Goal: Task Accomplishment & Management: Complete application form

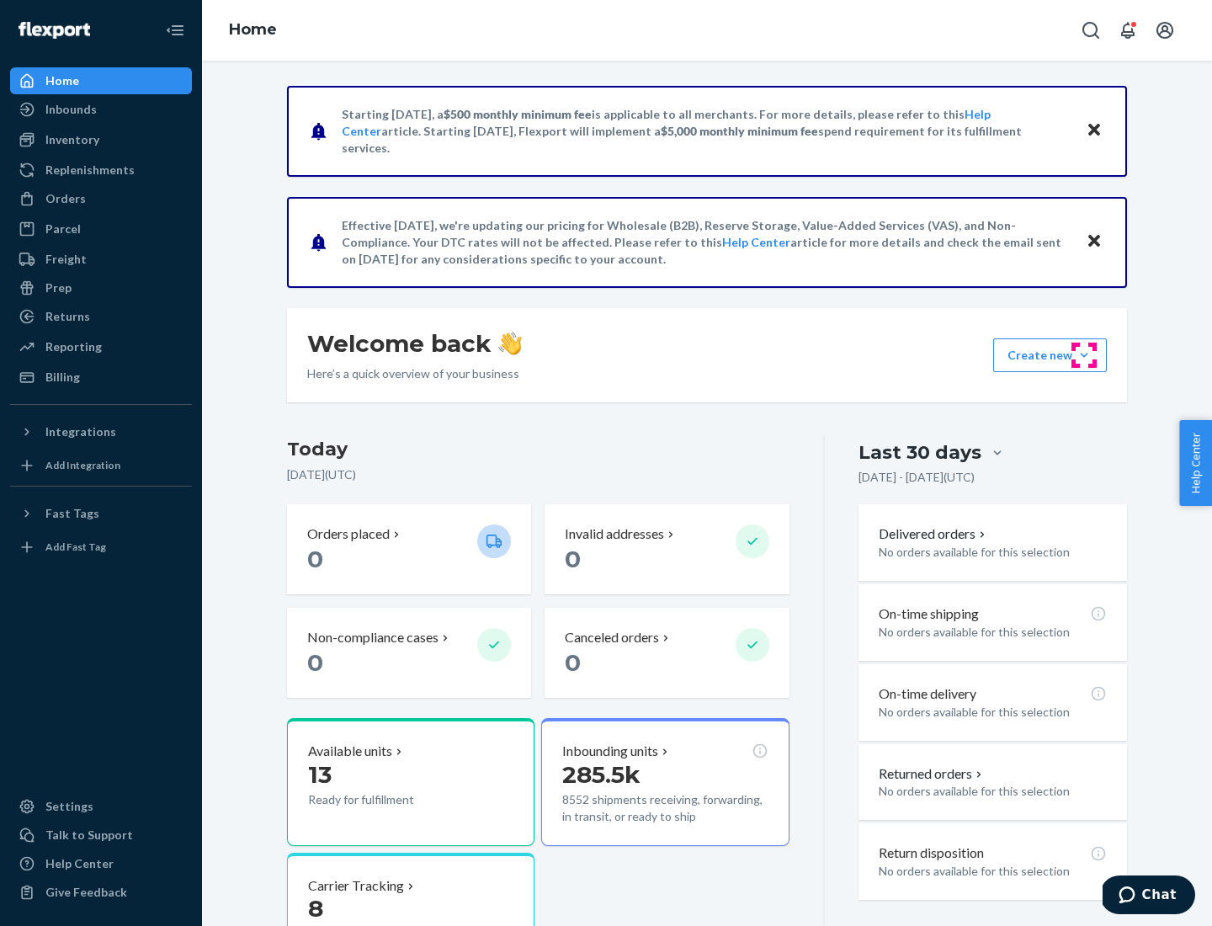
click at [1084, 355] on button "Create new Create new inbound Create new order Create new product" at bounding box center [1050, 355] width 114 height 34
click at [101, 109] on div "Inbounds" at bounding box center [101, 110] width 178 height 24
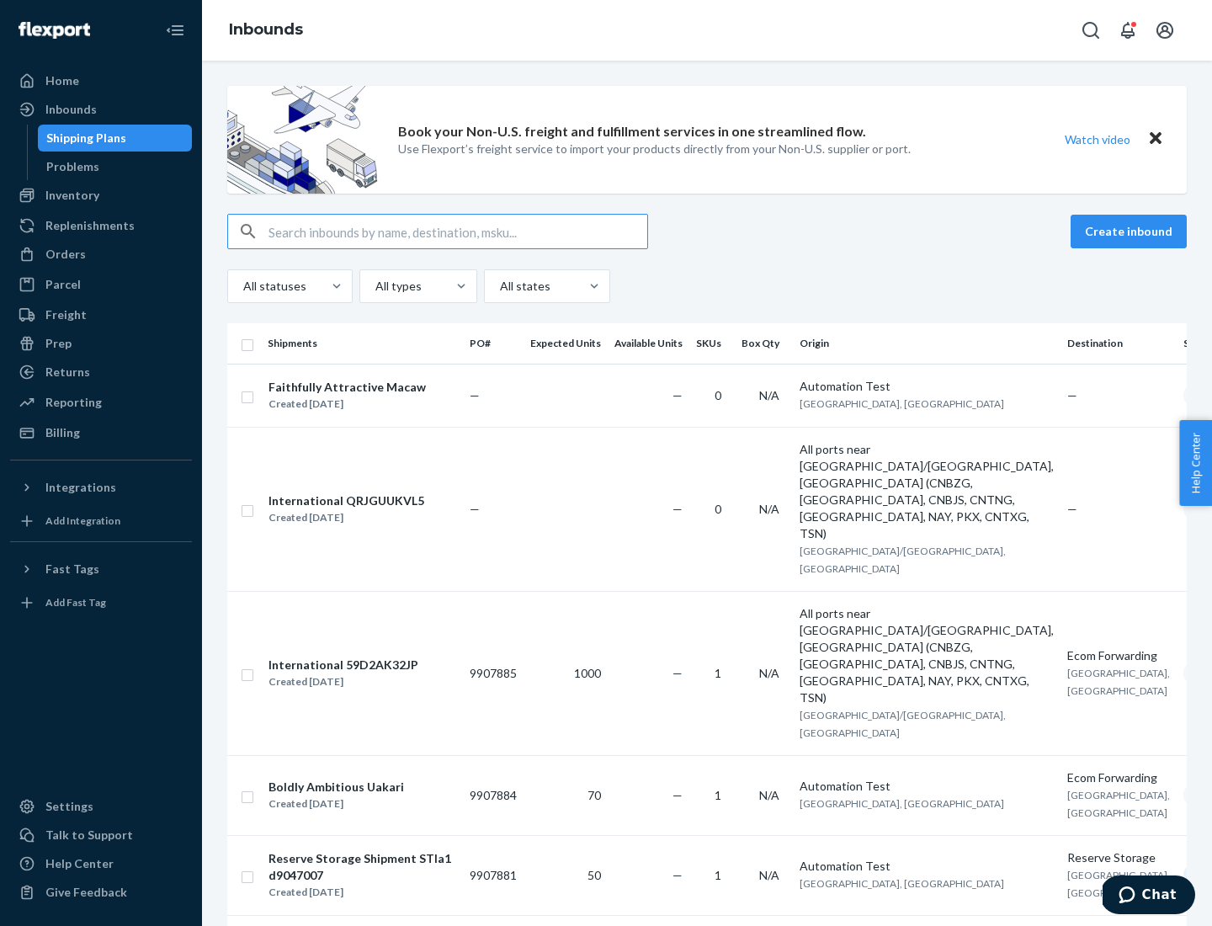
click at [1131, 231] on button "Create inbound" at bounding box center [1129, 232] width 116 height 34
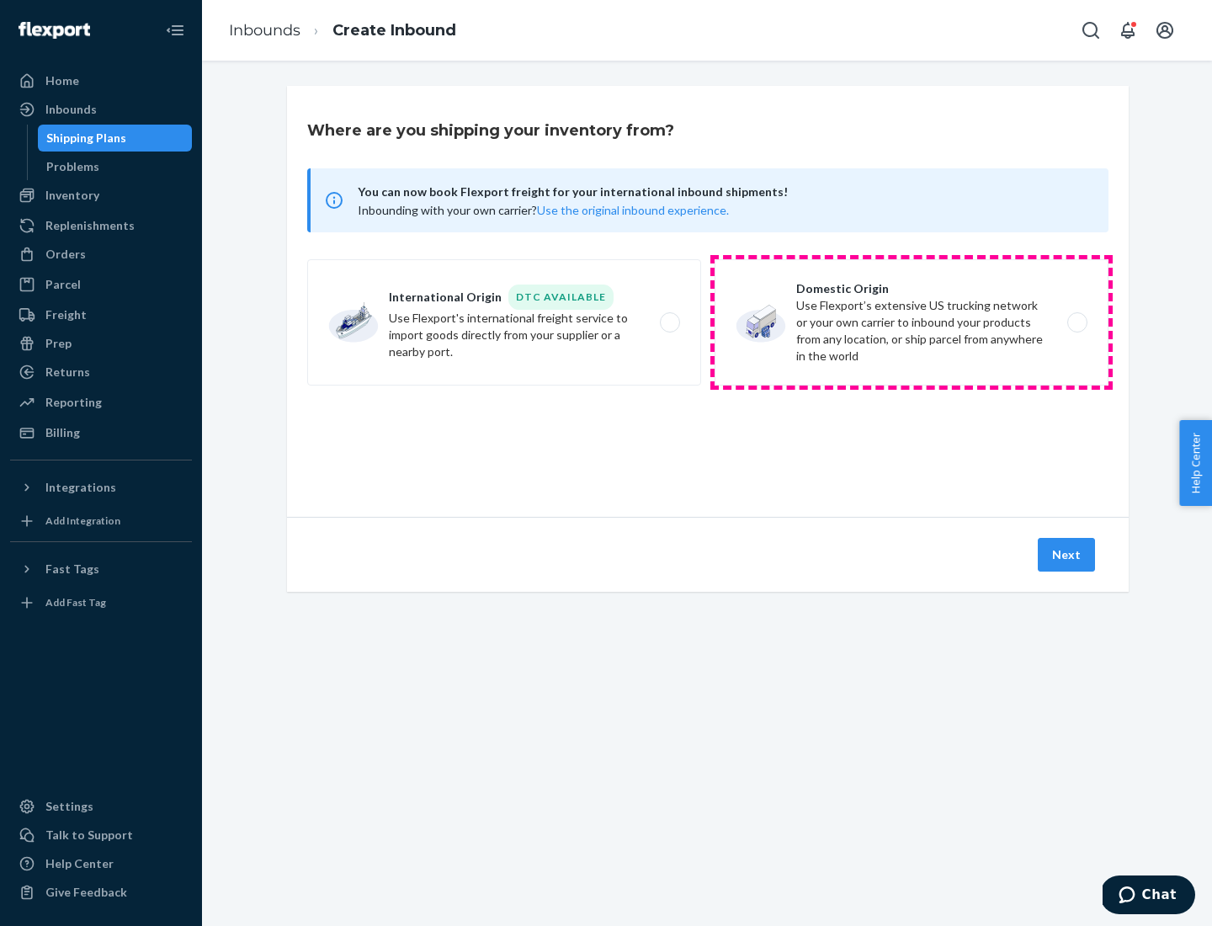
click at [912, 322] on label "Domestic Origin Use Flexport’s extensive US trucking network or your own carrie…" at bounding box center [912, 322] width 394 height 126
click at [1076, 322] on input "Domestic Origin Use Flexport’s extensive US trucking network or your own carrie…" at bounding box center [1081, 322] width 11 height 11
radio input "true"
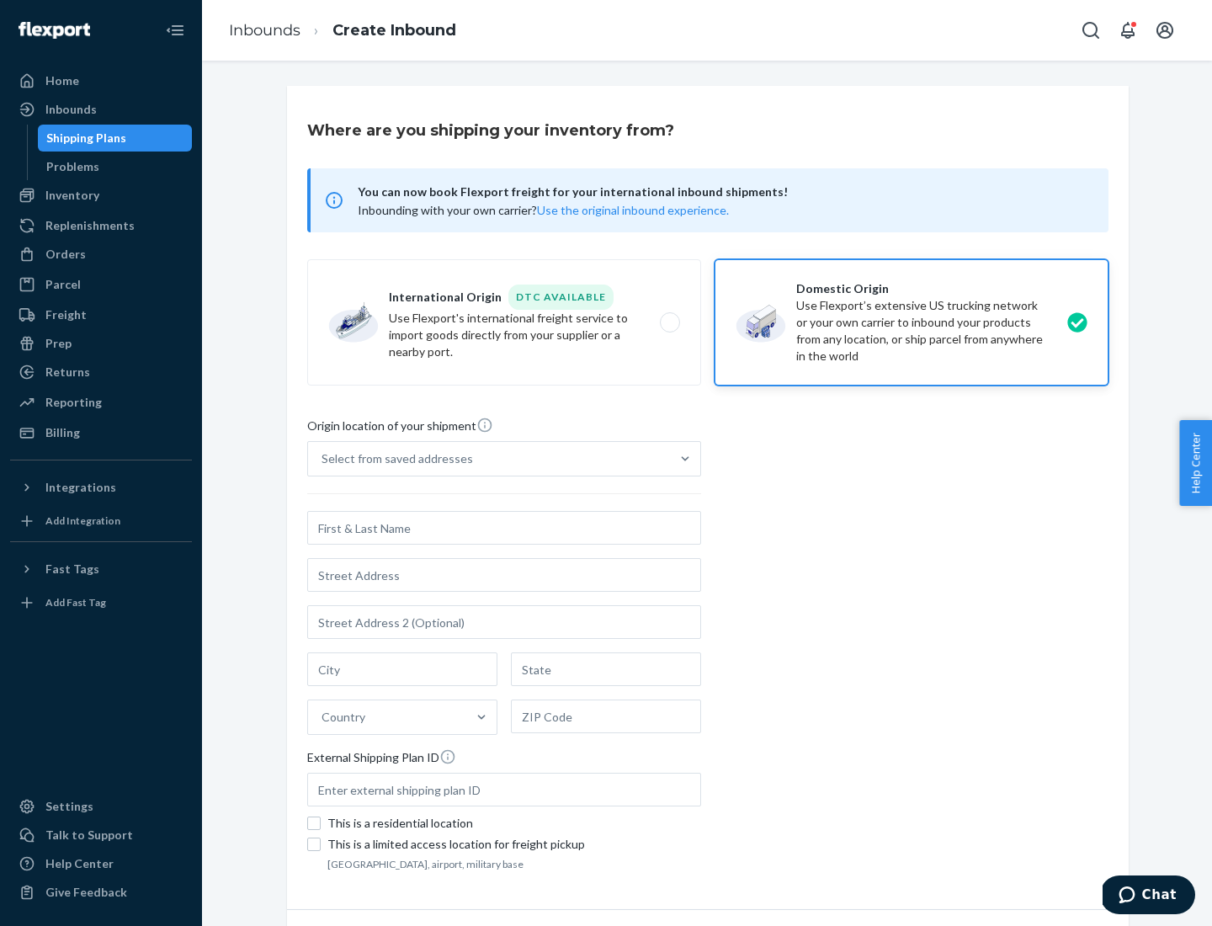
click at [393, 459] on div "Select from saved addresses" at bounding box center [397, 458] width 151 height 17
click at [323, 459] on input "Select from saved addresses" at bounding box center [323, 458] width 2 height 17
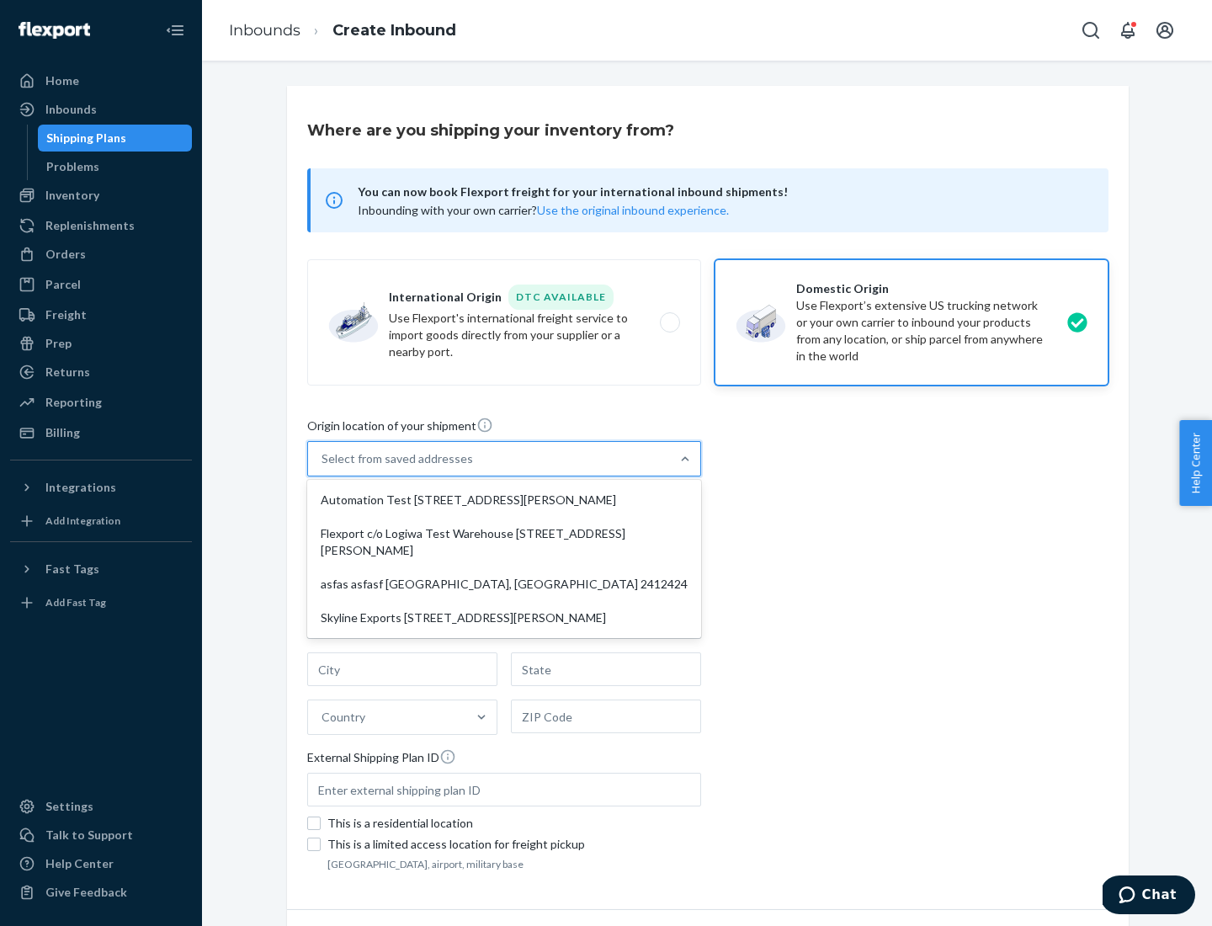
scroll to position [7, 0]
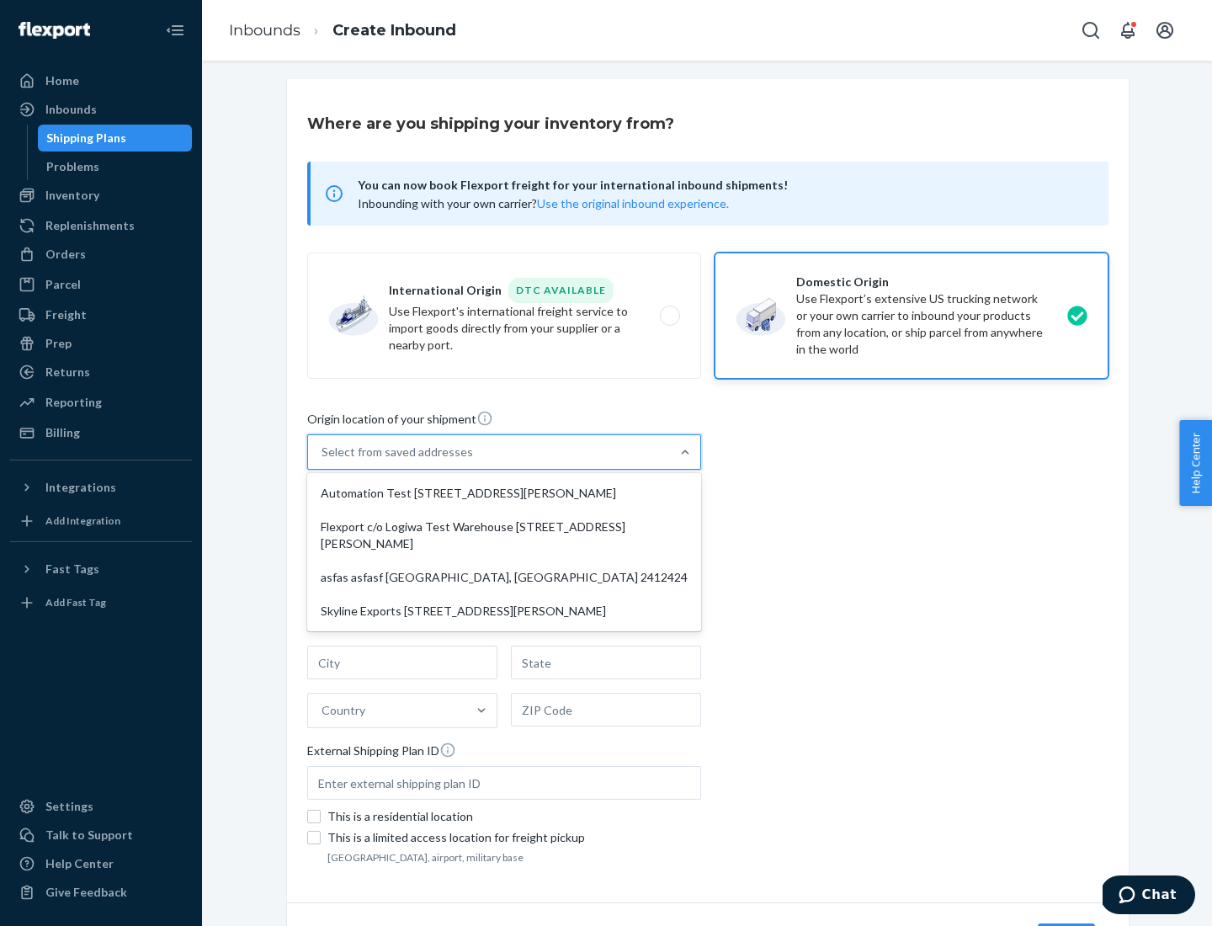
click at [504, 493] on div "Automation Test [STREET_ADDRESS][PERSON_NAME]" at bounding box center [504, 493] width 387 height 34
click at [323, 460] on input "option Automation Test [STREET_ADDRESS][PERSON_NAME] focused, 1 of 4. 4 results…" at bounding box center [323, 452] width 2 height 17
type input "Automation Test"
type input "9th Floor"
type input "[GEOGRAPHIC_DATA]"
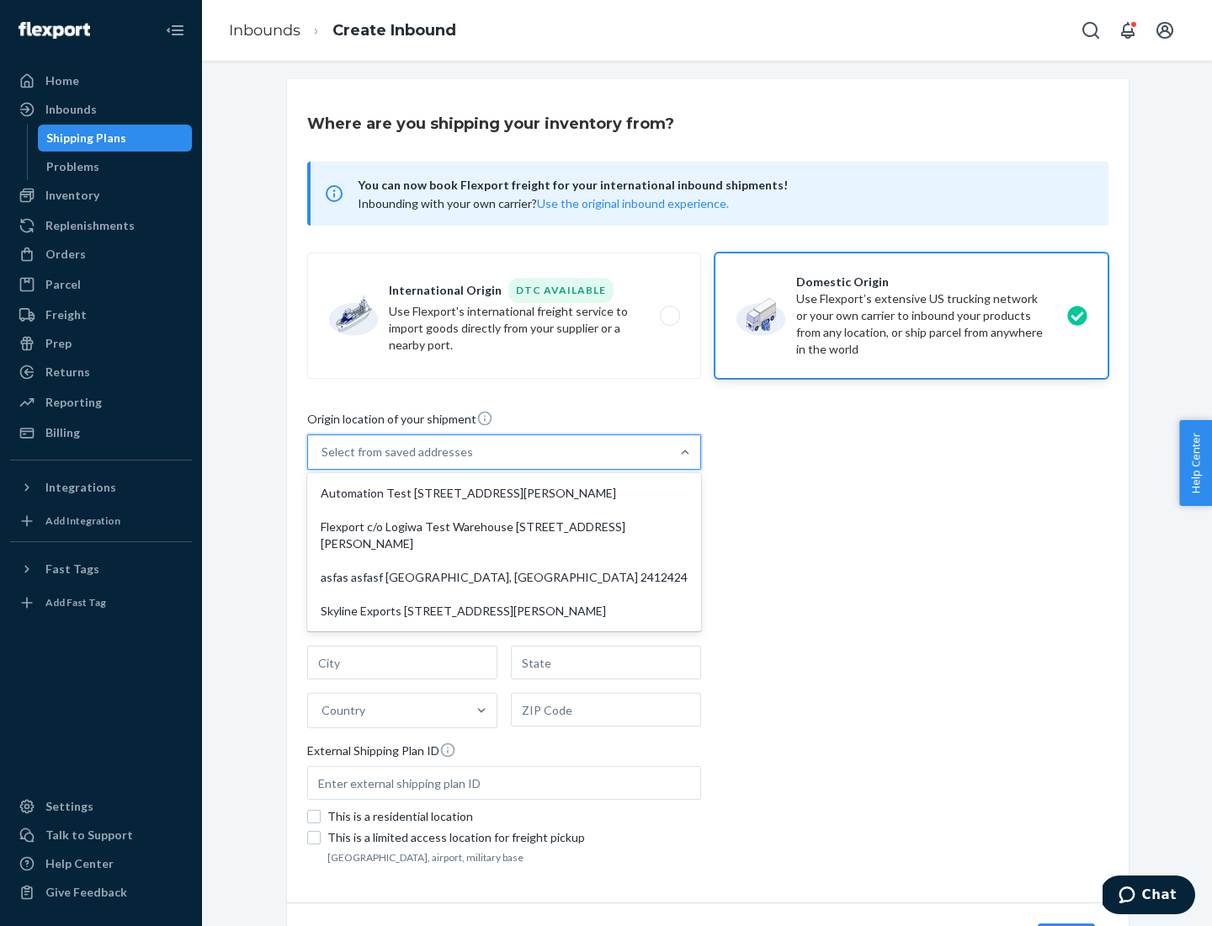
type input "CA"
type input "94104"
type input "[STREET_ADDRESS][PERSON_NAME]"
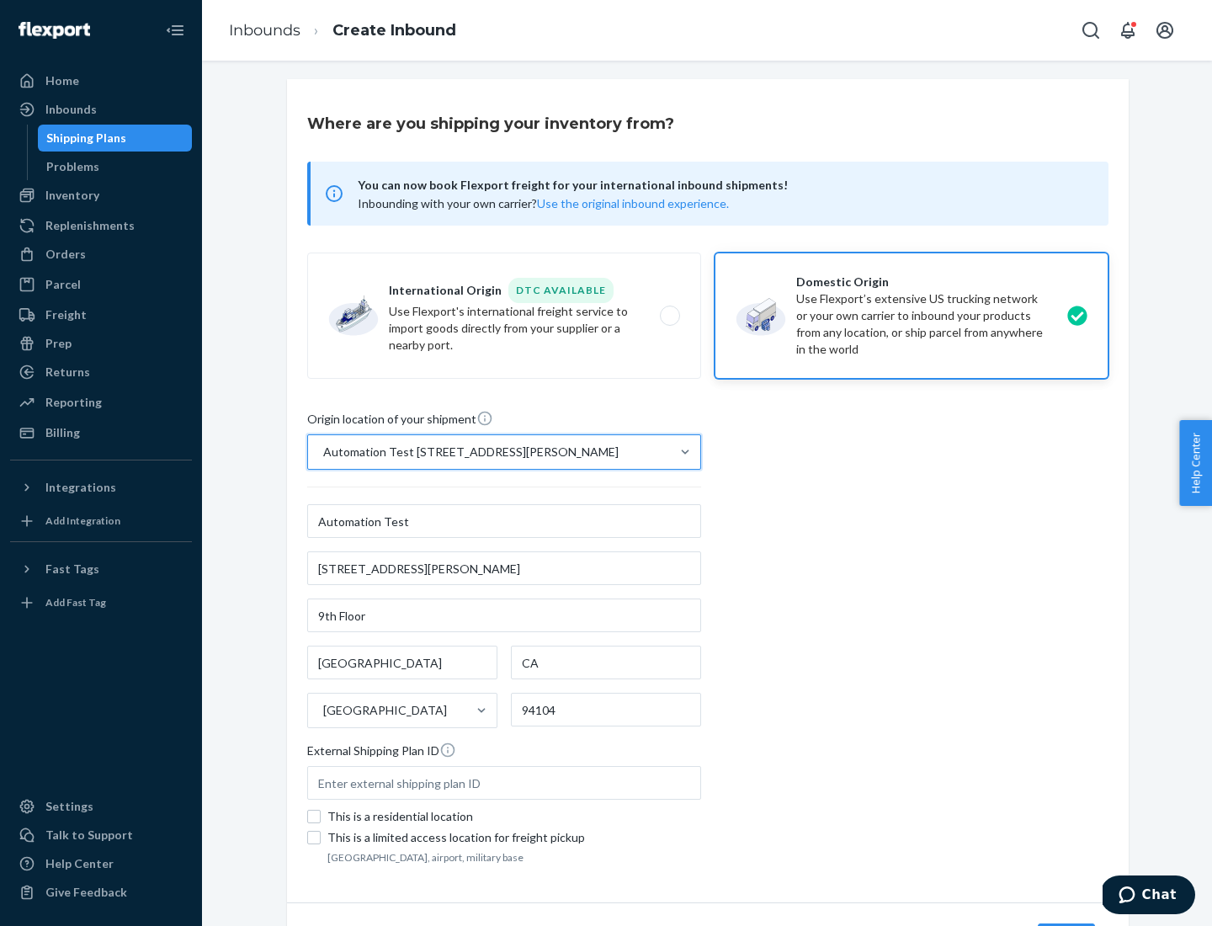
scroll to position [98, 0]
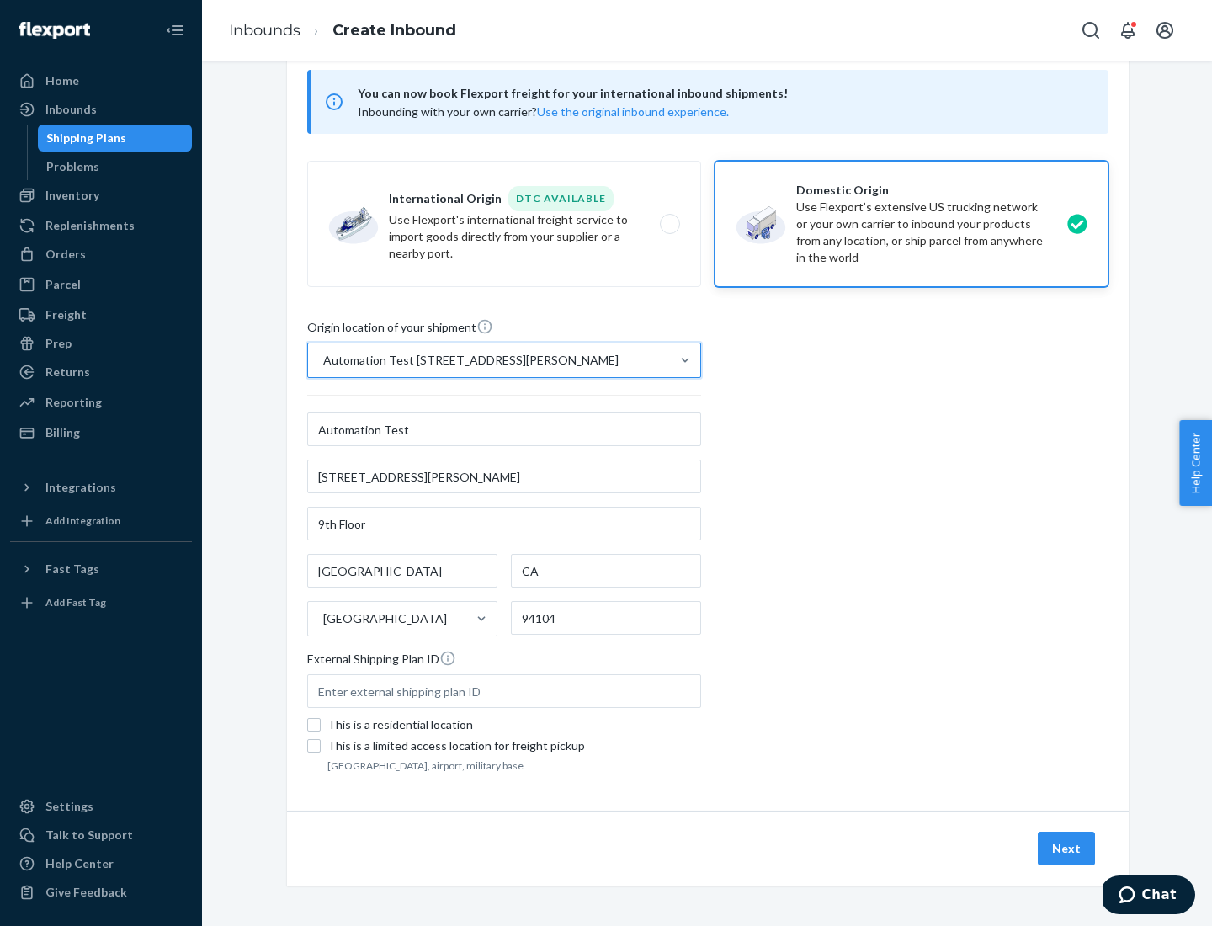
click at [1067, 848] on button "Next" at bounding box center [1066, 849] width 57 height 34
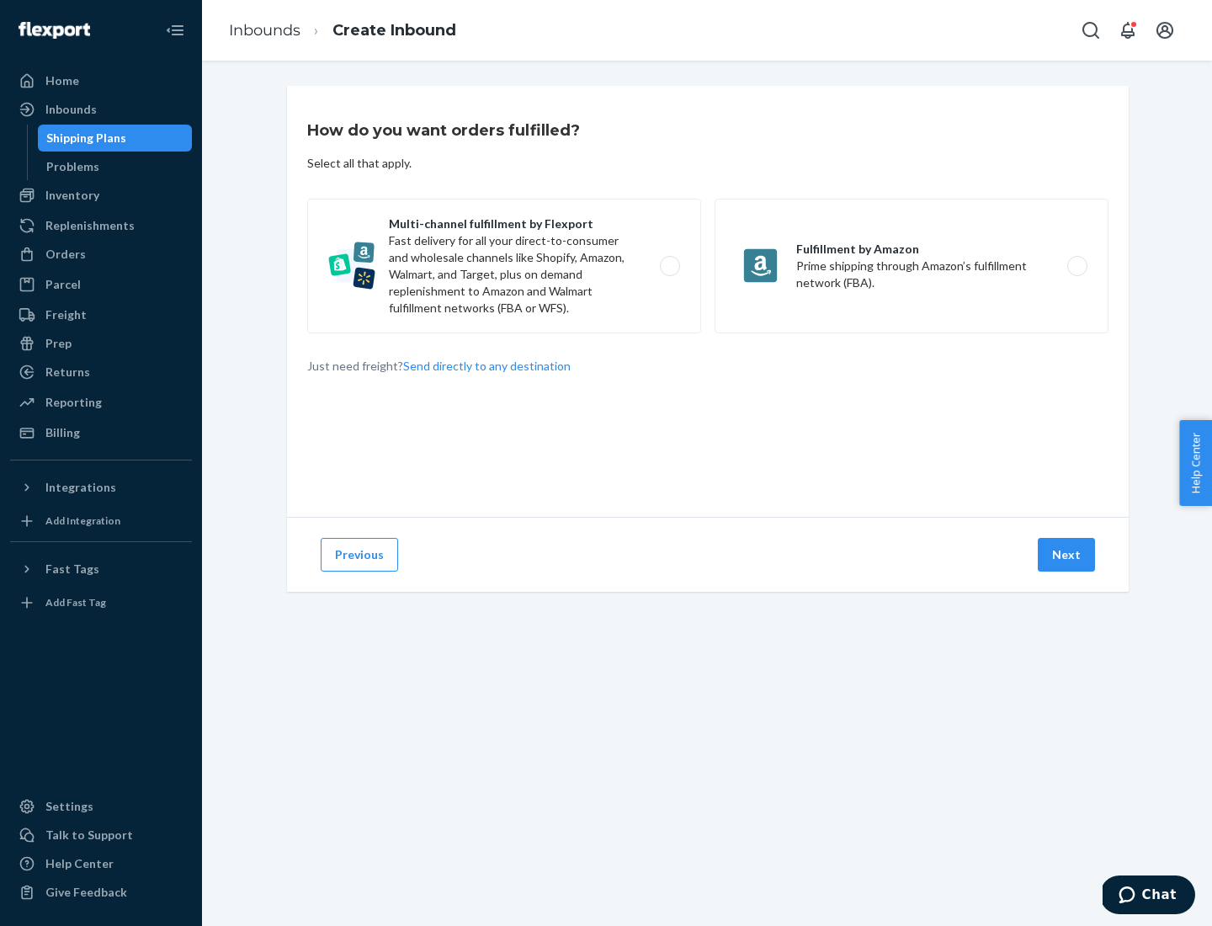
click at [504, 266] on label "Multi-channel fulfillment by Flexport Fast delivery for all your direct-to-cons…" at bounding box center [504, 266] width 394 height 135
click at [669, 266] on input "Multi-channel fulfillment by Flexport Fast delivery for all your direct-to-cons…" at bounding box center [674, 266] width 11 height 11
radio input "true"
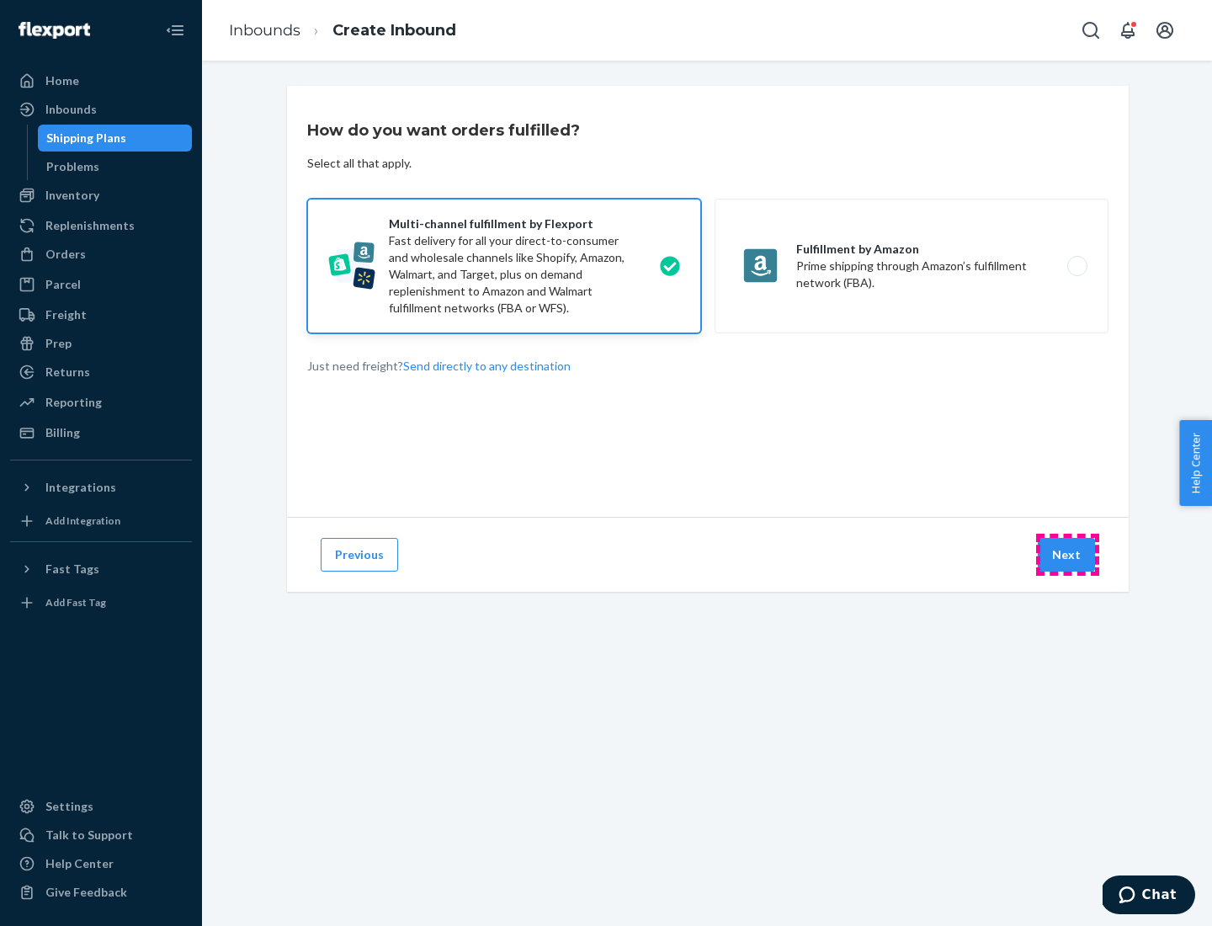
click at [1067, 555] on button "Next" at bounding box center [1066, 555] width 57 height 34
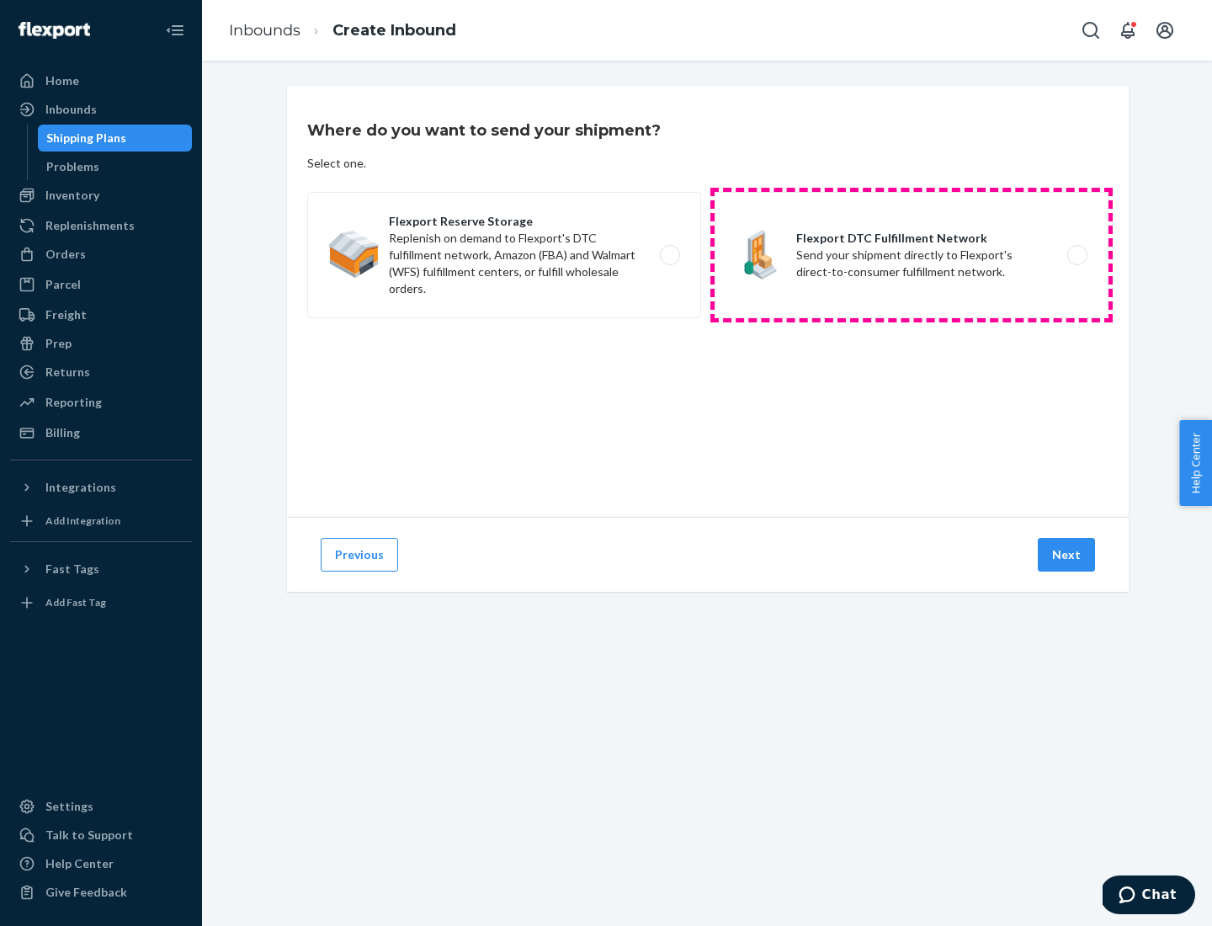
click at [912, 255] on label "Flexport DTC Fulfillment Network Send your shipment directly to Flexport's dire…" at bounding box center [912, 255] width 394 height 126
click at [1076, 255] on input "Flexport DTC Fulfillment Network Send your shipment directly to Flexport's dire…" at bounding box center [1081, 255] width 11 height 11
radio input "true"
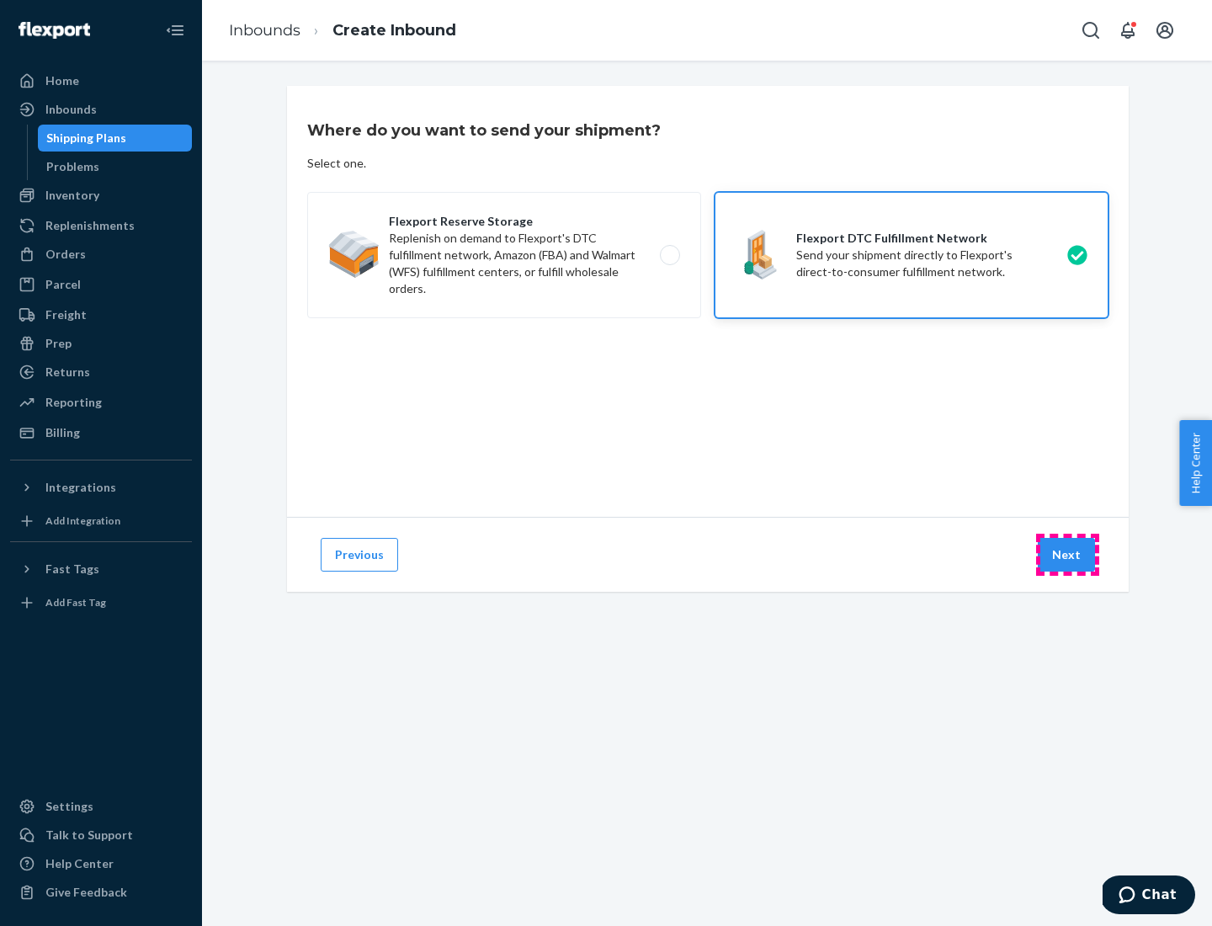
click at [1067, 555] on button "Next" at bounding box center [1066, 555] width 57 height 34
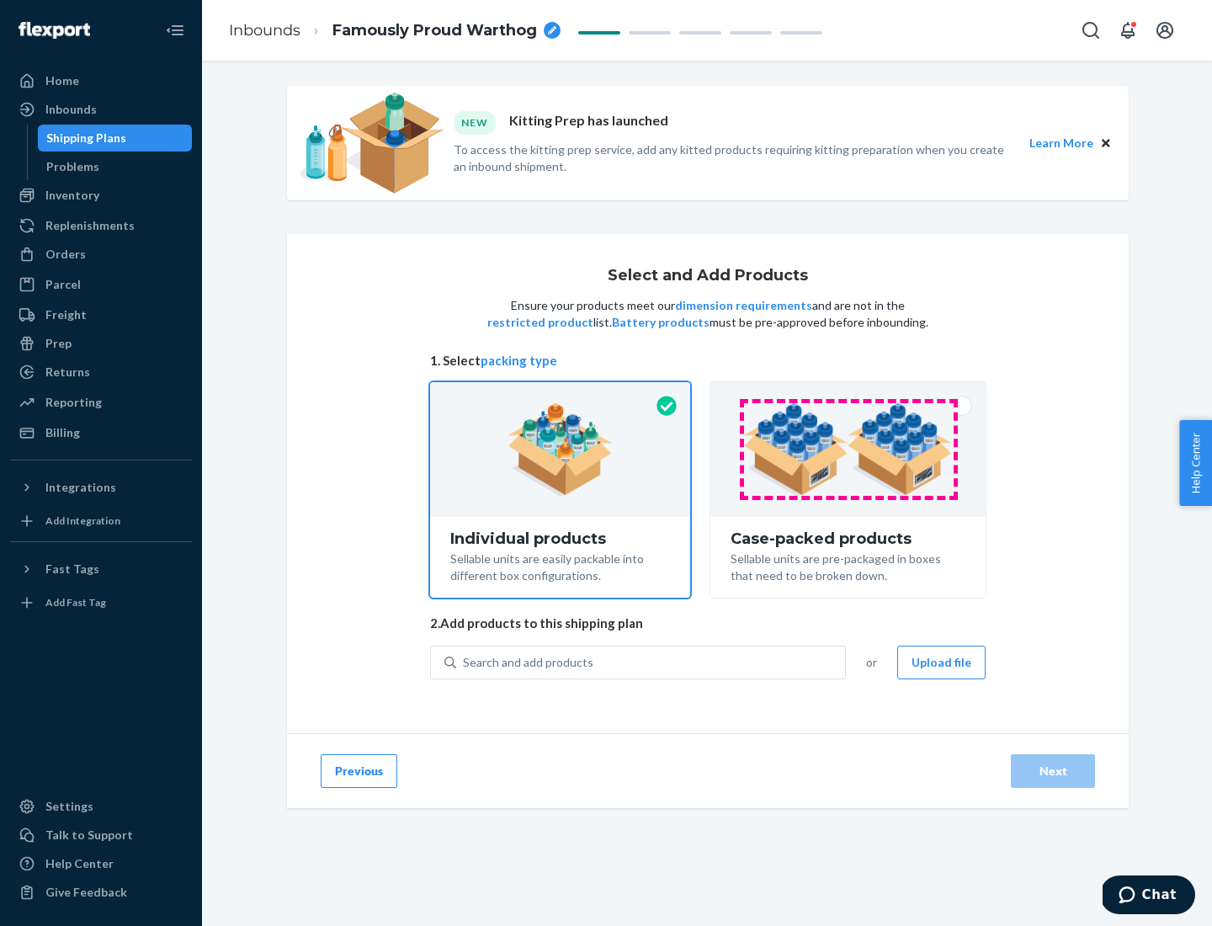
click at [848, 449] on img at bounding box center [848, 449] width 210 height 93
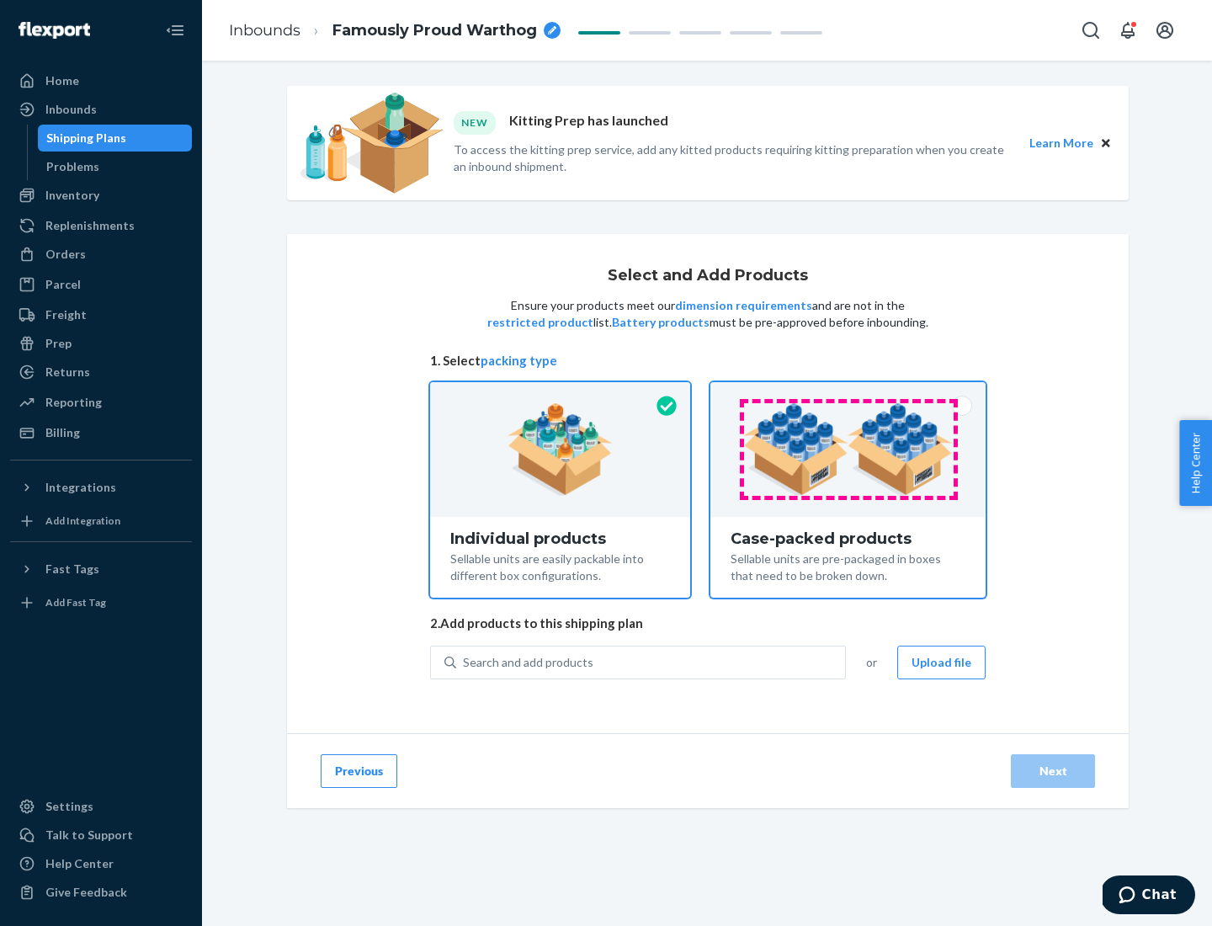
click at [848, 393] on input "Case-packed products Sellable units are pre-packaged in boxes that need to be b…" at bounding box center [848, 387] width 11 height 11
radio input "true"
radio input "false"
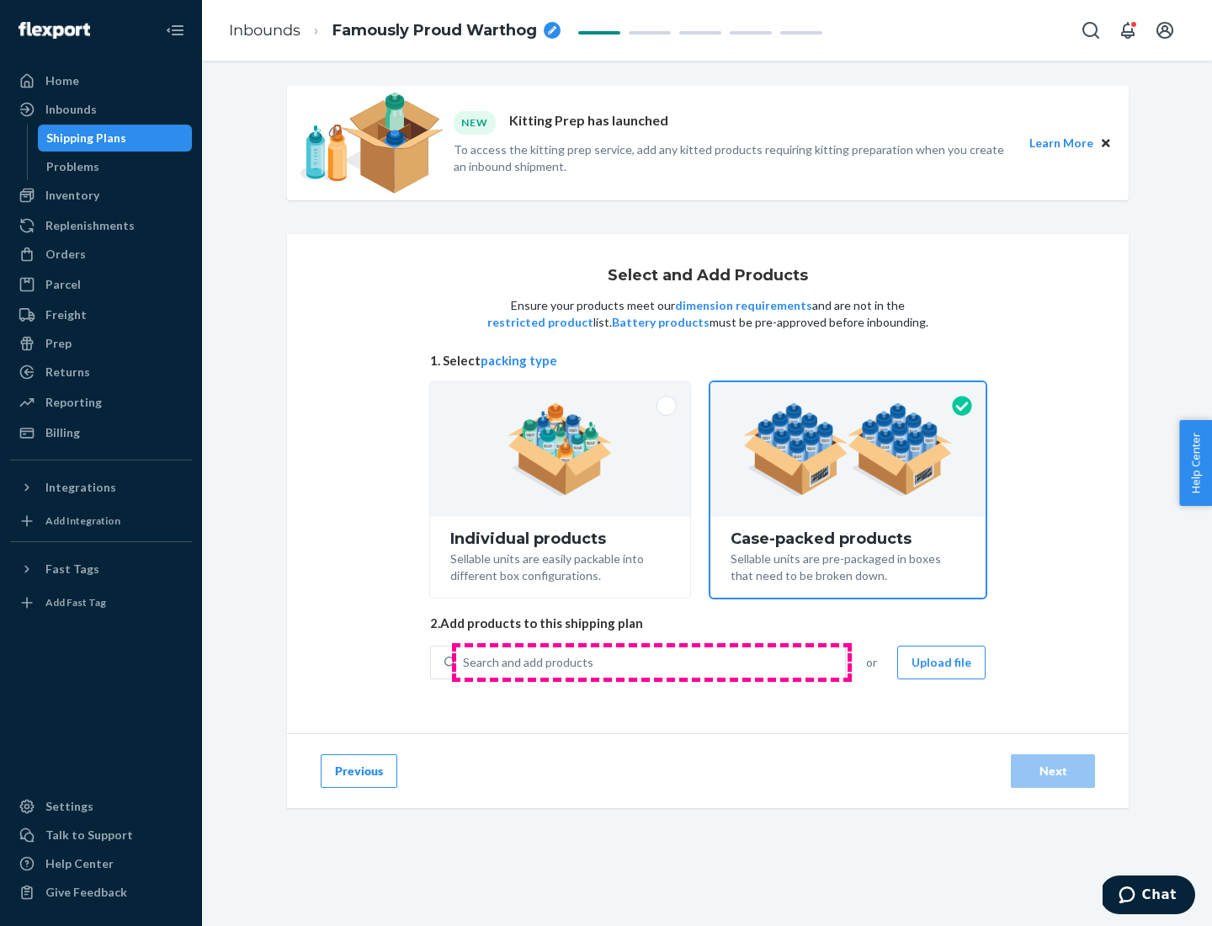
click at [651, 662] on div "Search and add products" at bounding box center [650, 662] width 389 height 30
click at [465, 662] on input "Search and add products" at bounding box center [464, 662] width 2 height 17
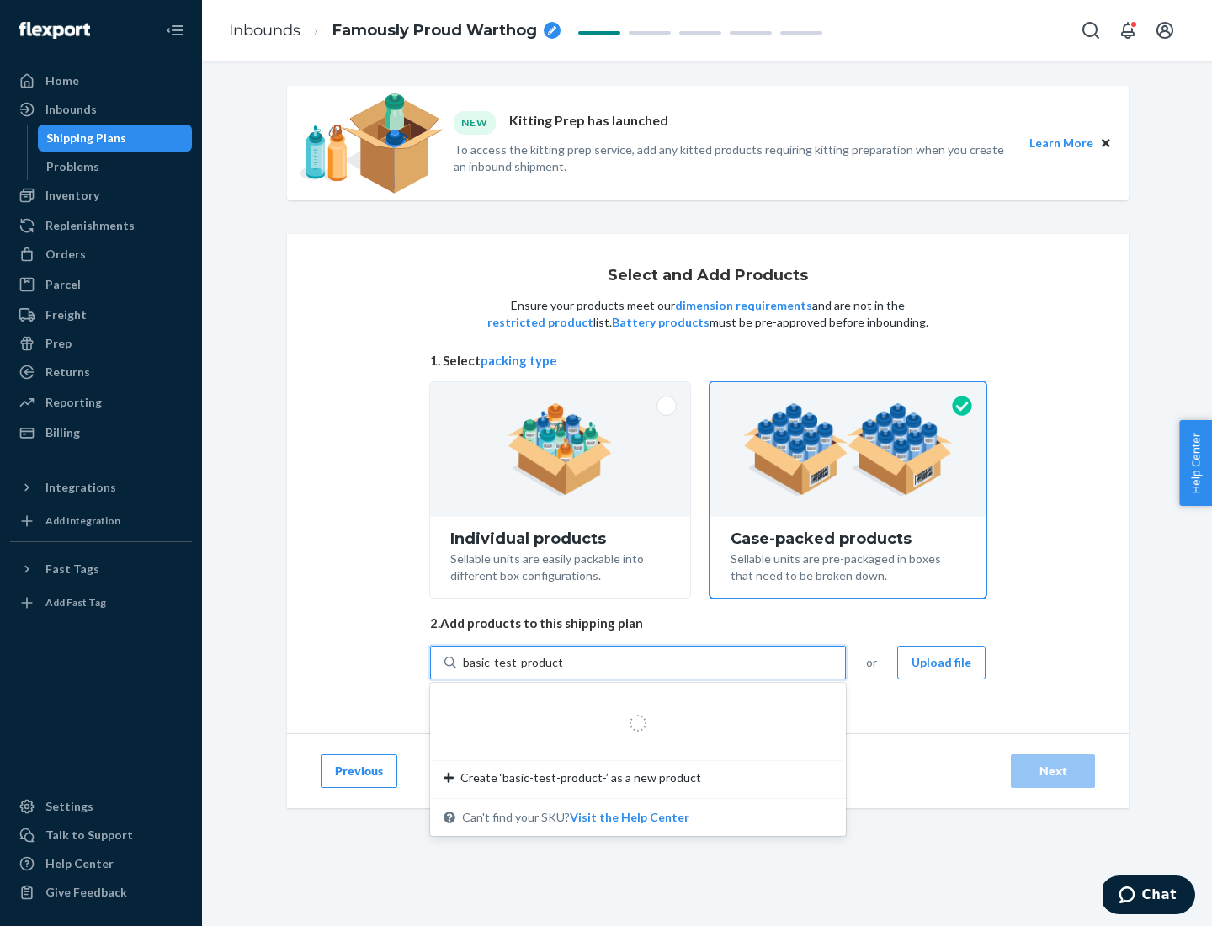
type input "basic-test-product-1"
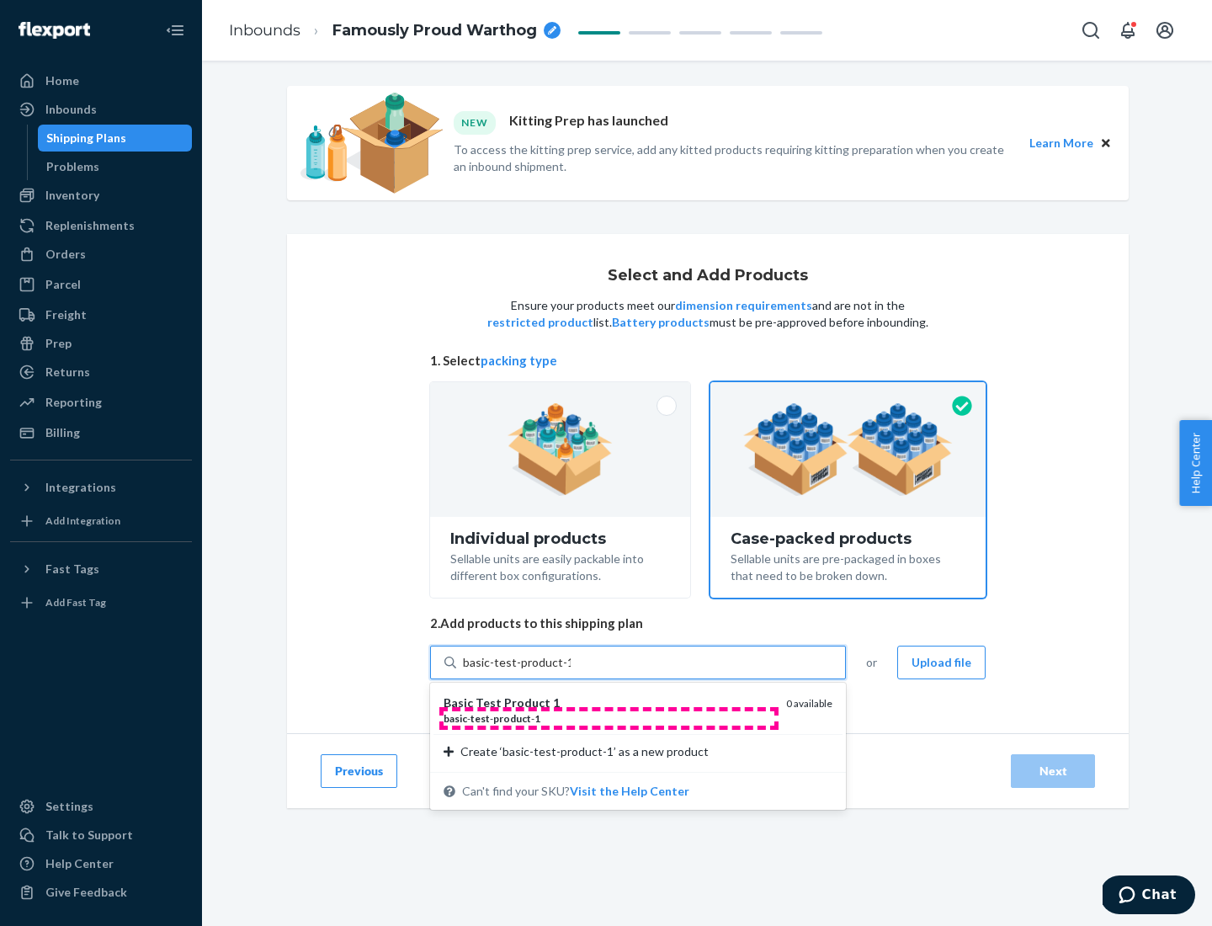
click at [609, 718] on div "basic - test - product - 1" at bounding box center [608, 718] width 329 height 14
click at [571, 671] on input "basic-test-product-1" at bounding box center [517, 662] width 108 height 17
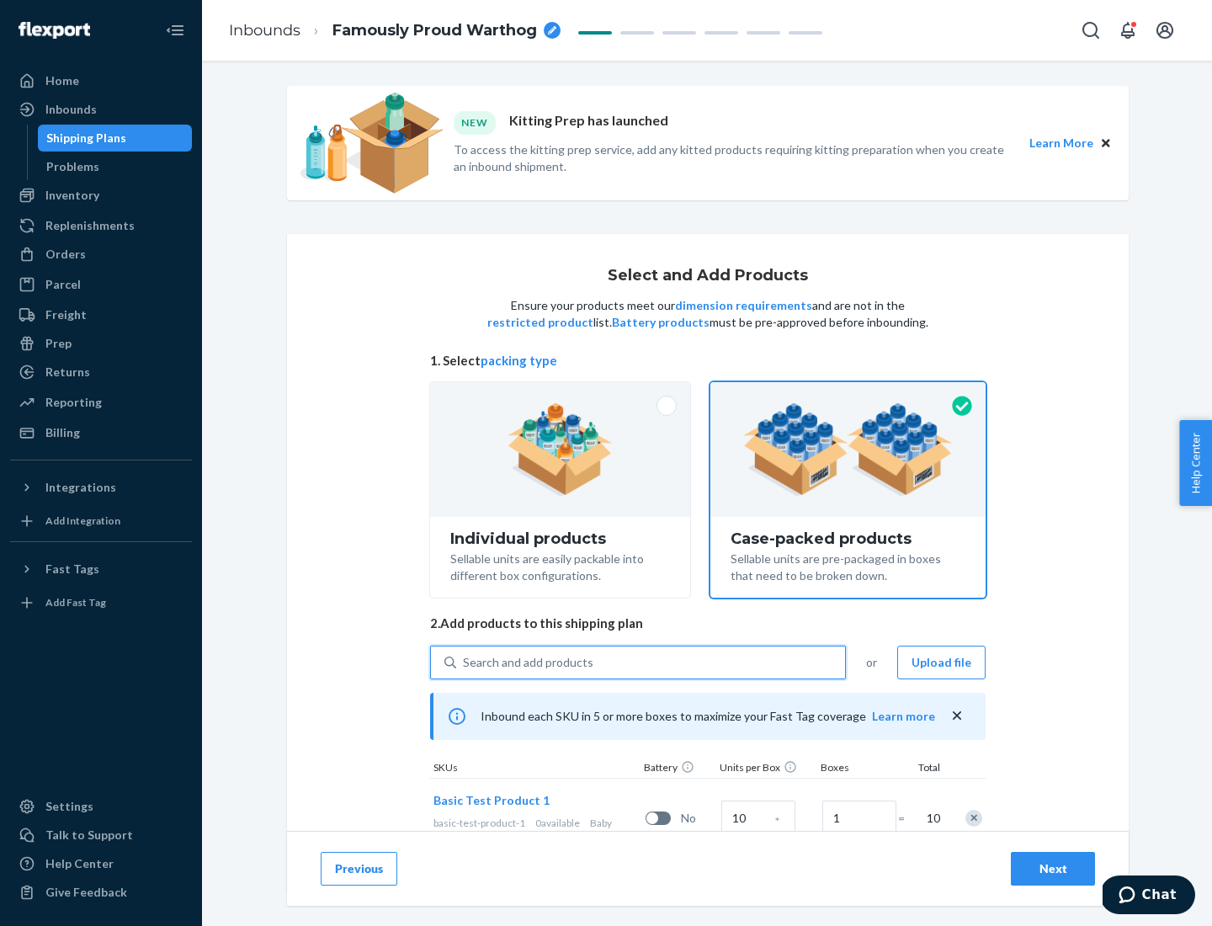
scroll to position [61, 0]
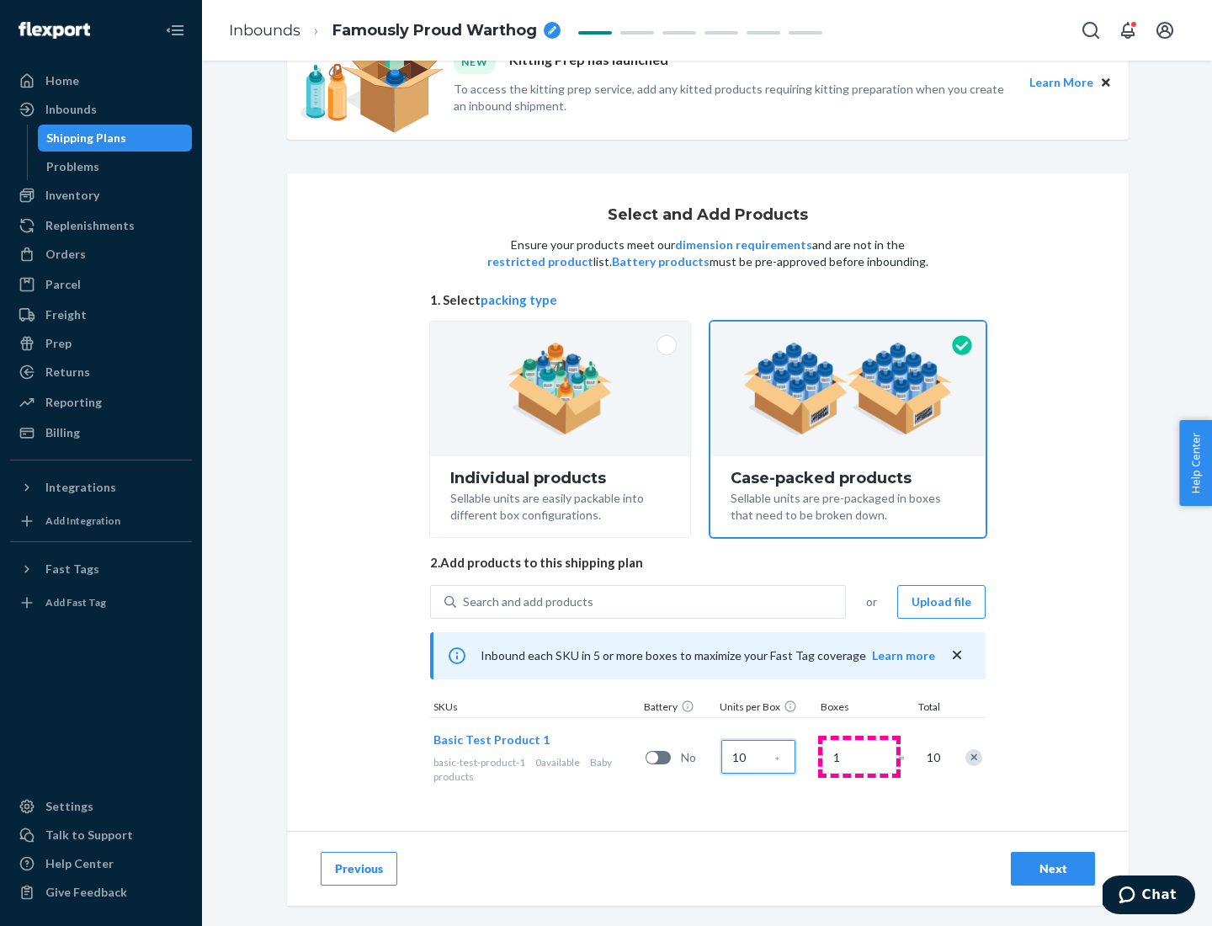
type input "10"
type input "7"
click at [1053, 869] on div "Next" at bounding box center [1053, 868] width 56 height 17
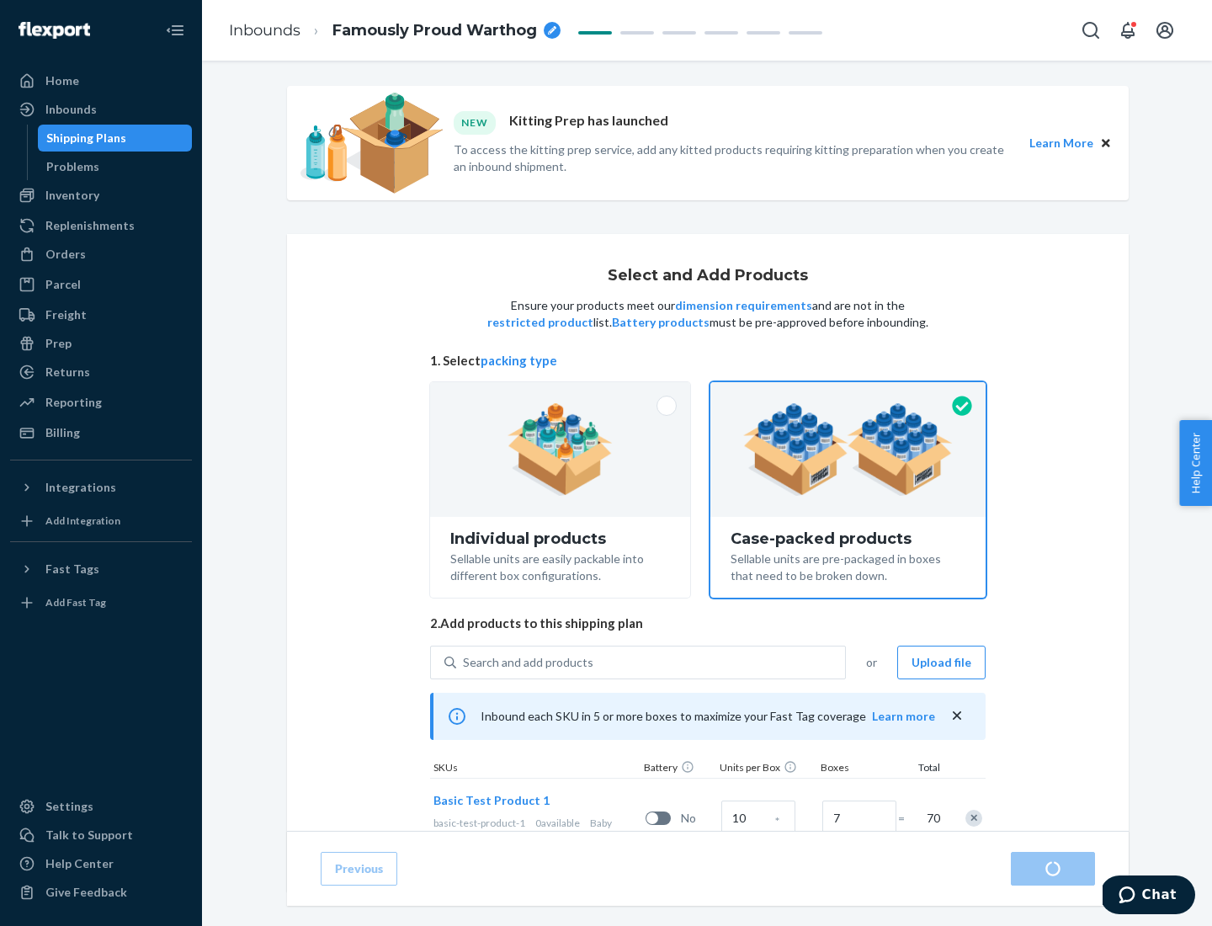
radio input "true"
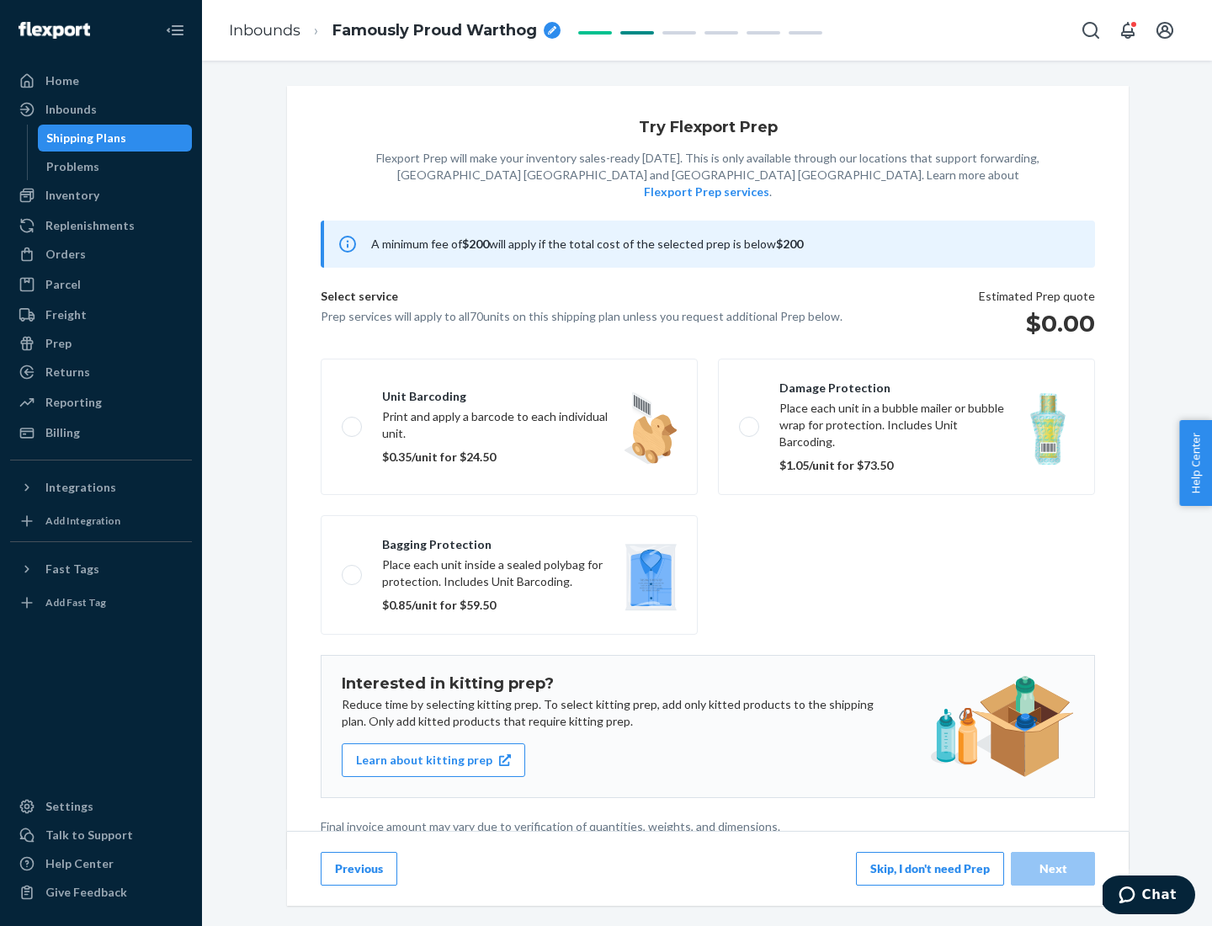
scroll to position [4, 0]
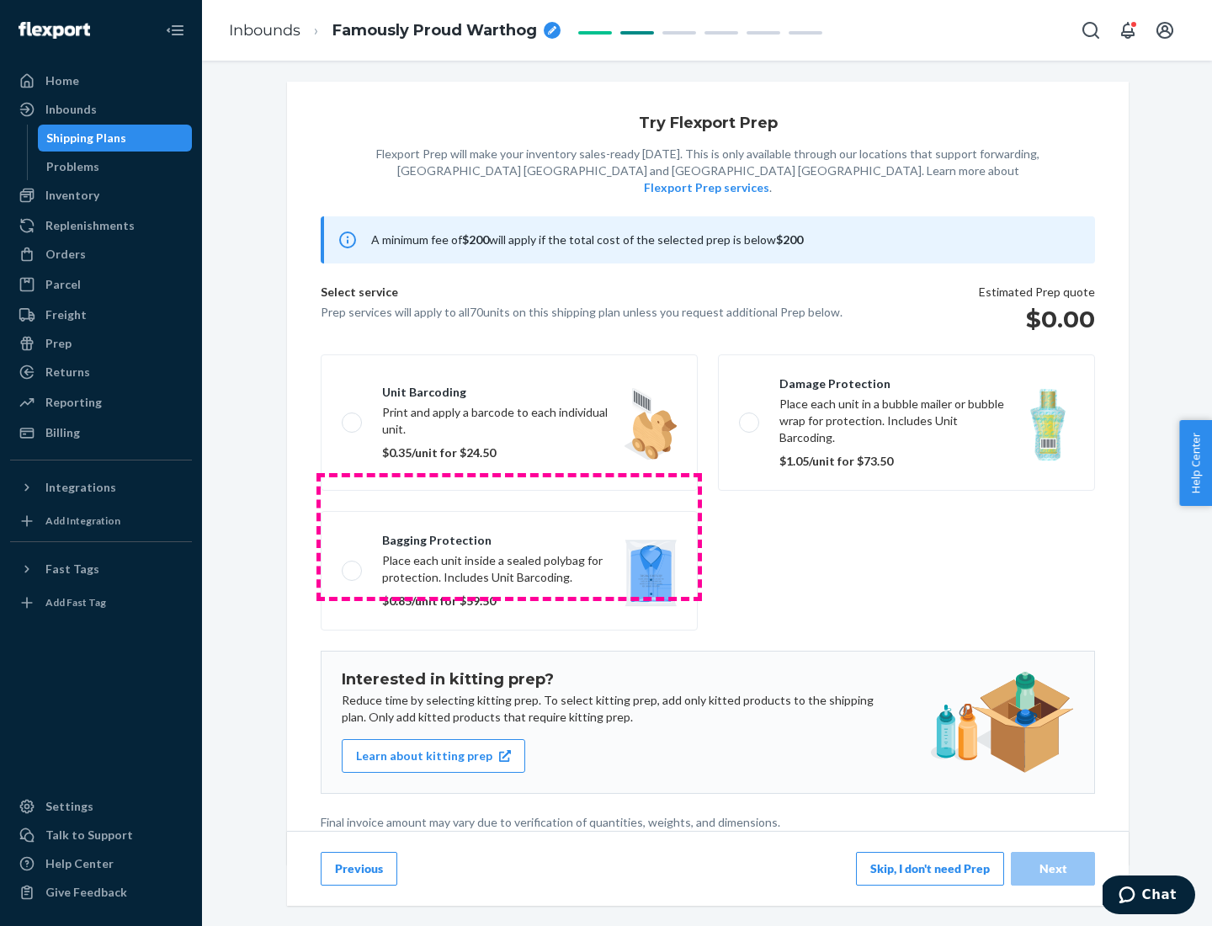
click at [509, 536] on label "Bagging protection Place each unit inside a sealed polybag for protection. Incl…" at bounding box center [509, 571] width 377 height 120
click at [353, 565] on input "Bagging protection Place each unit inside a sealed polybag for protection. Incl…" at bounding box center [347, 570] width 11 height 11
checkbox input "true"
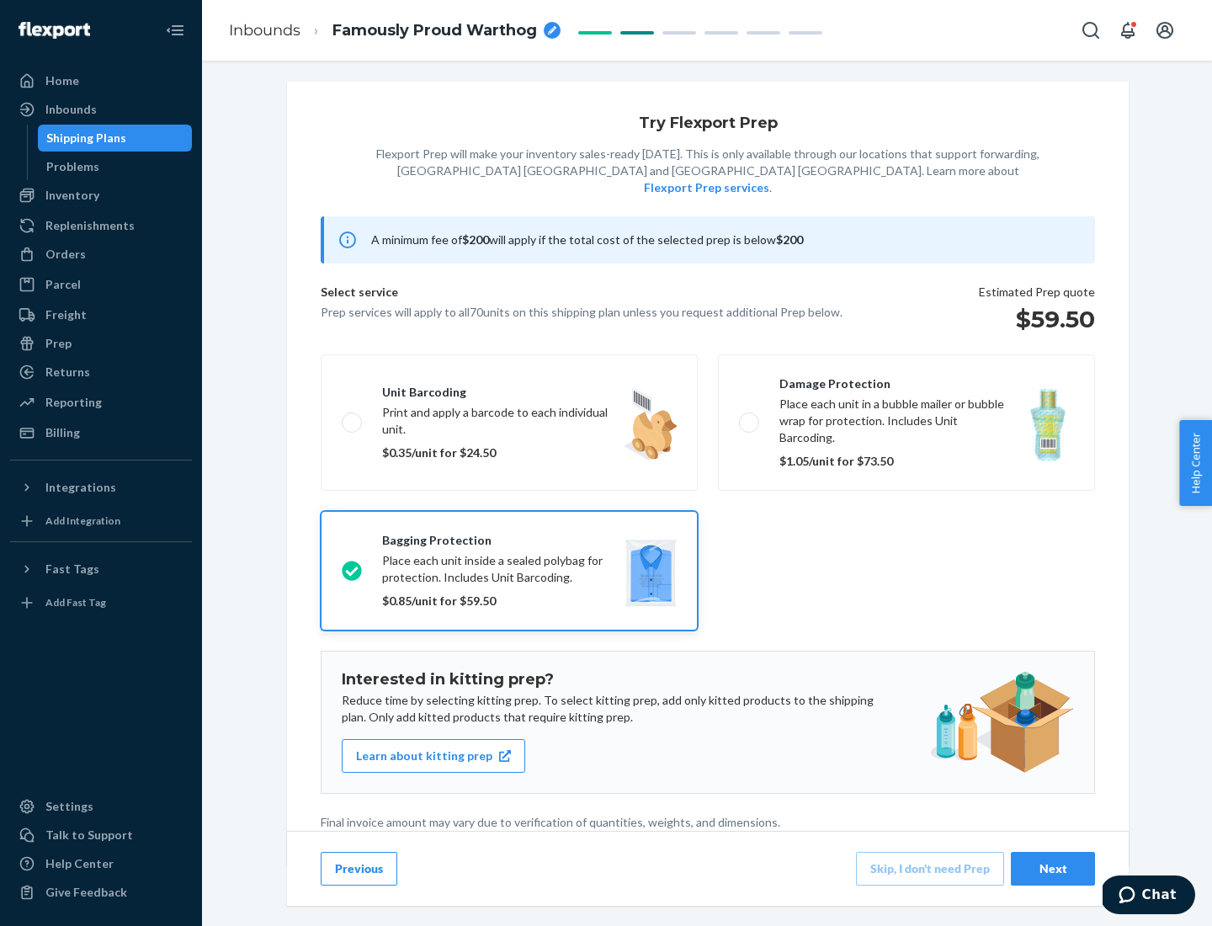
click at [1053, 868] on div "Next" at bounding box center [1053, 868] width 56 height 17
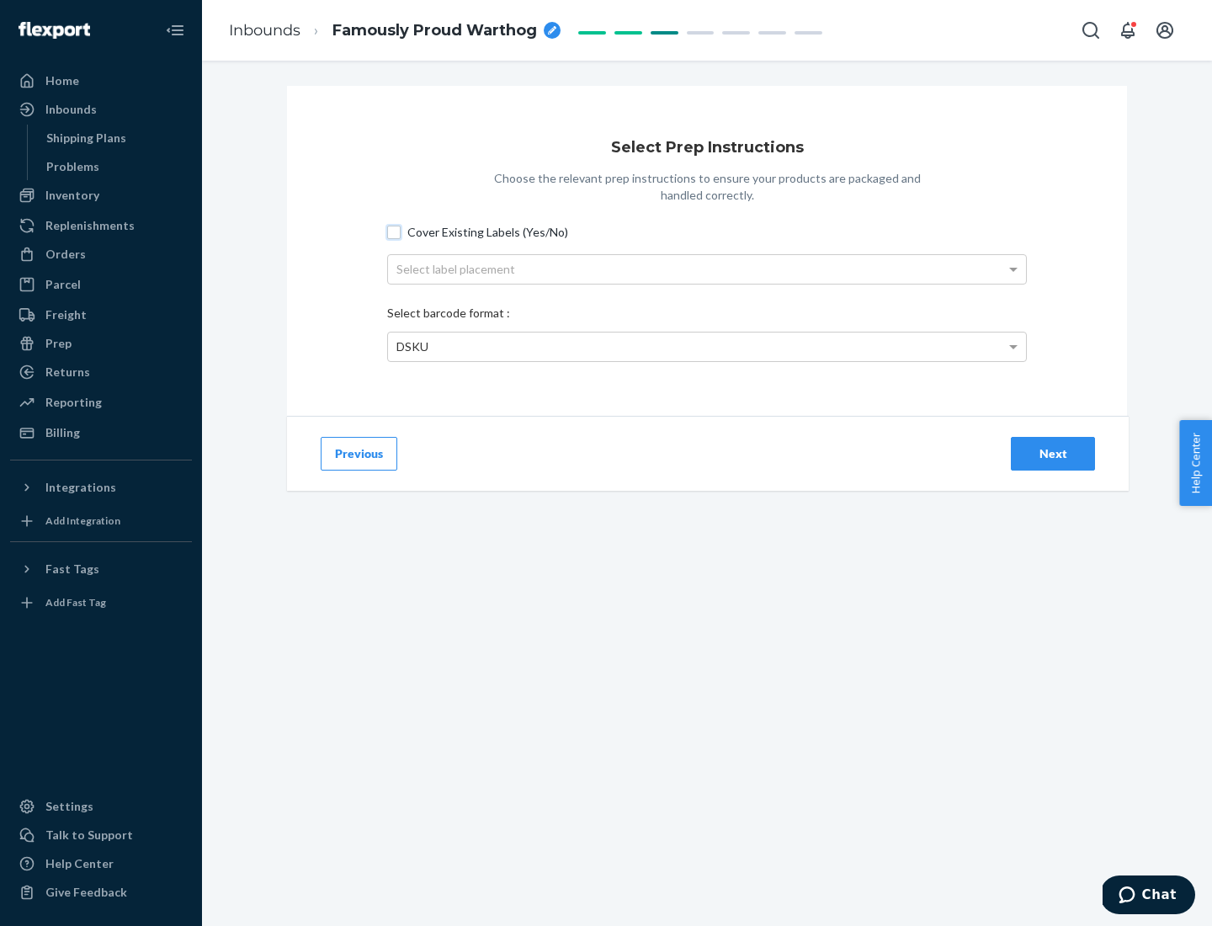
click at [394, 231] on input "Cover Existing Labels (Yes/No)" at bounding box center [393, 232] width 13 height 13
checkbox input "true"
click at [707, 268] on div "Select label placement" at bounding box center [707, 269] width 638 height 29
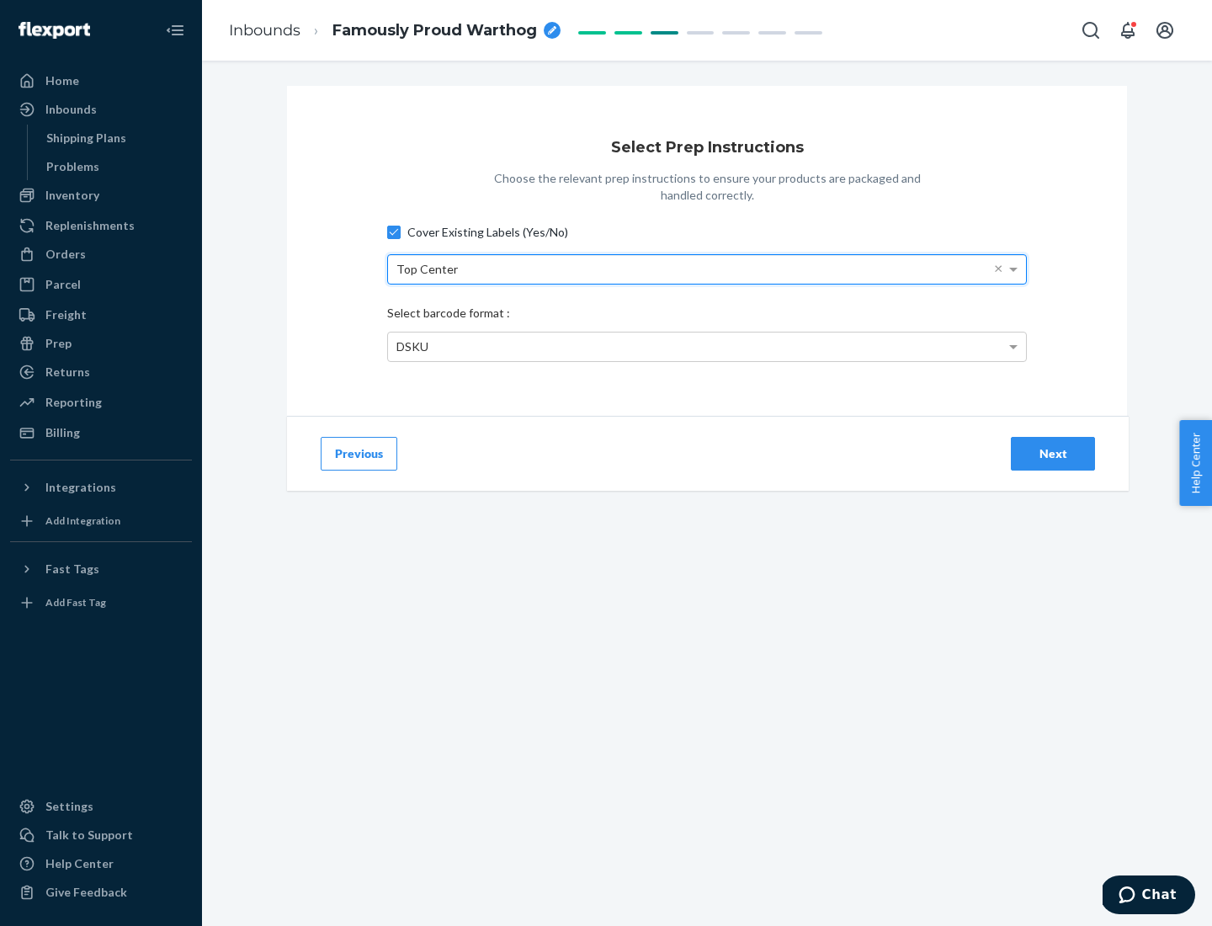
click at [707, 346] on div "DSKU" at bounding box center [707, 346] width 638 height 29
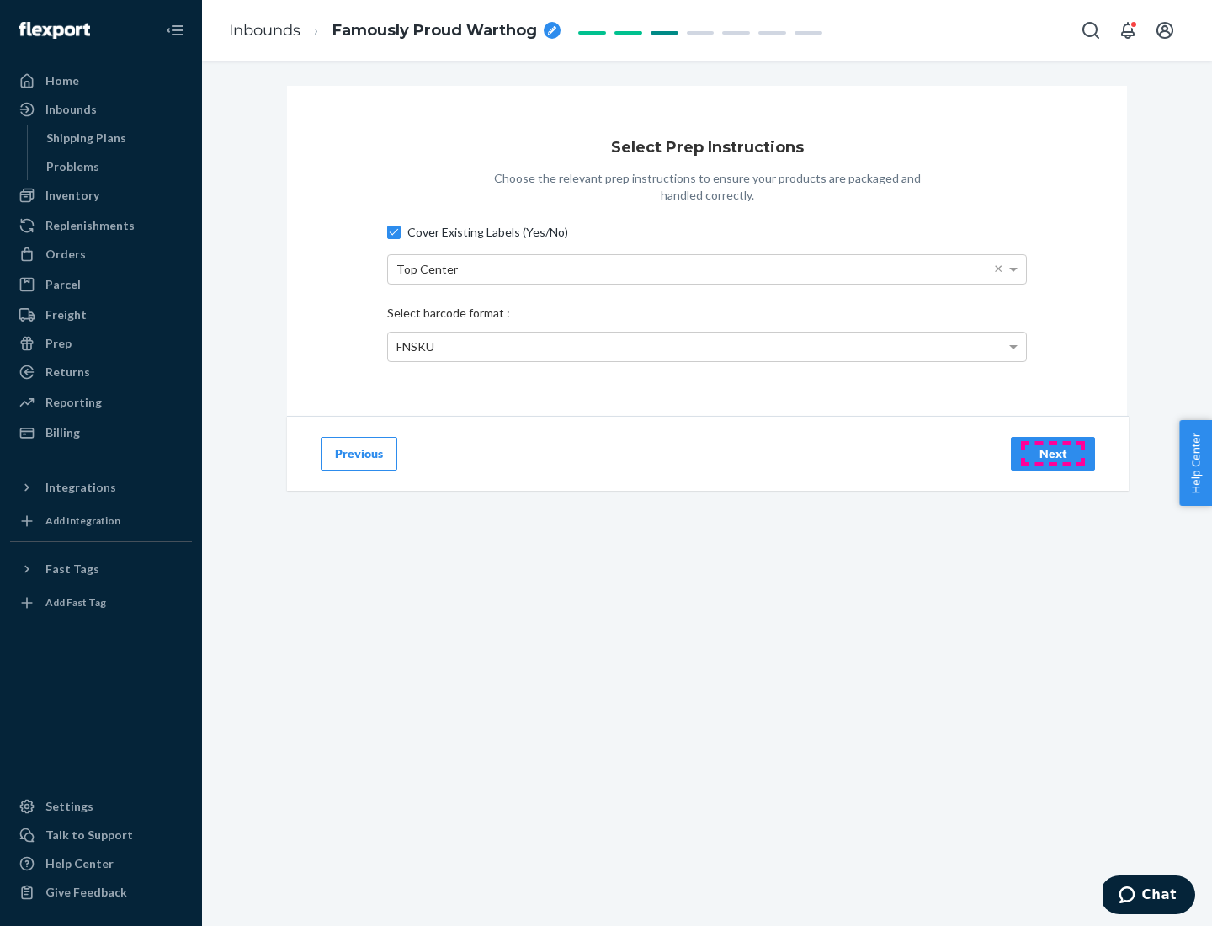
click at [1053, 453] on div "Next" at bounding box center [1053, 453] width 56 height 17
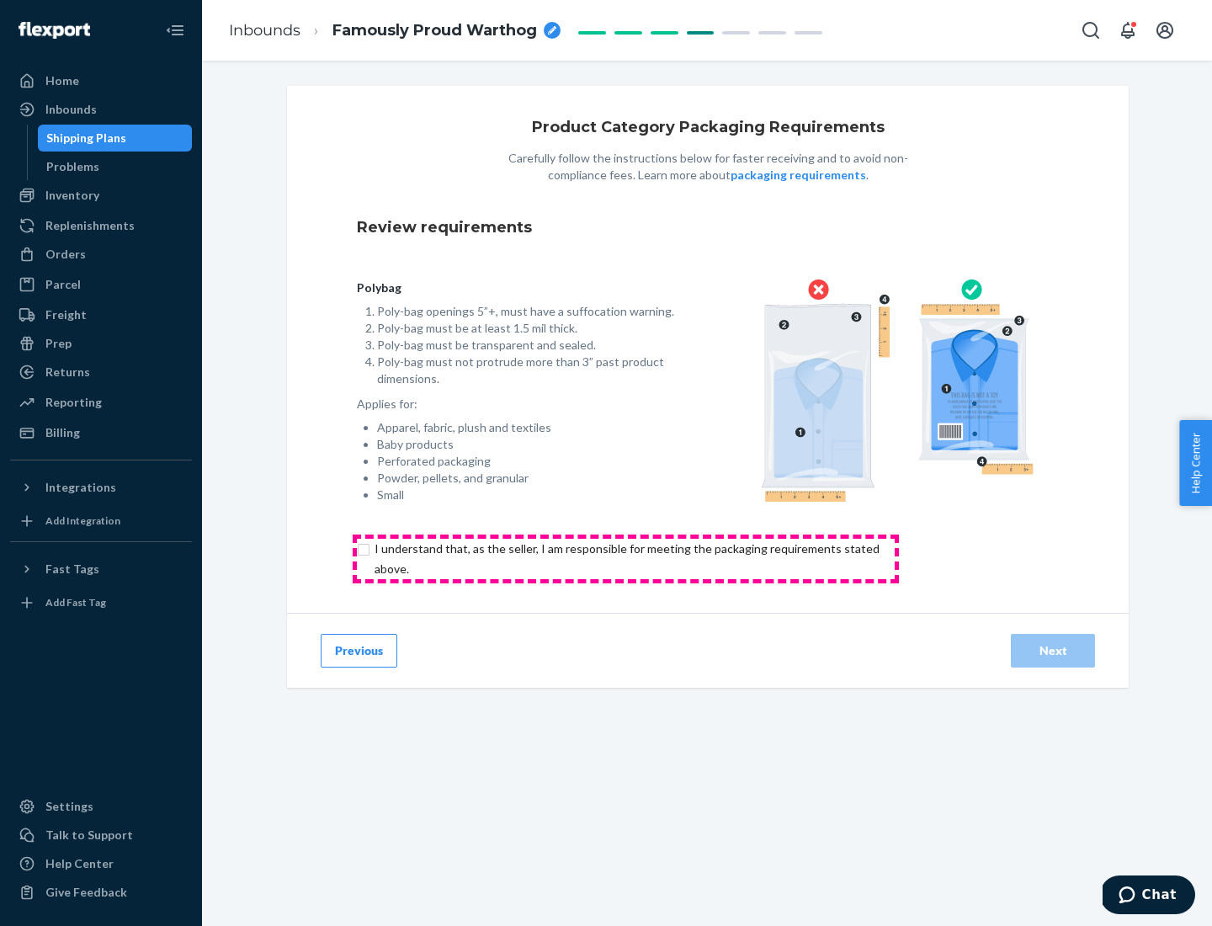
click at [625, 558] on input "checkbox" at bounding box center [637, 559] width 560 height 40
checkbox input "true"
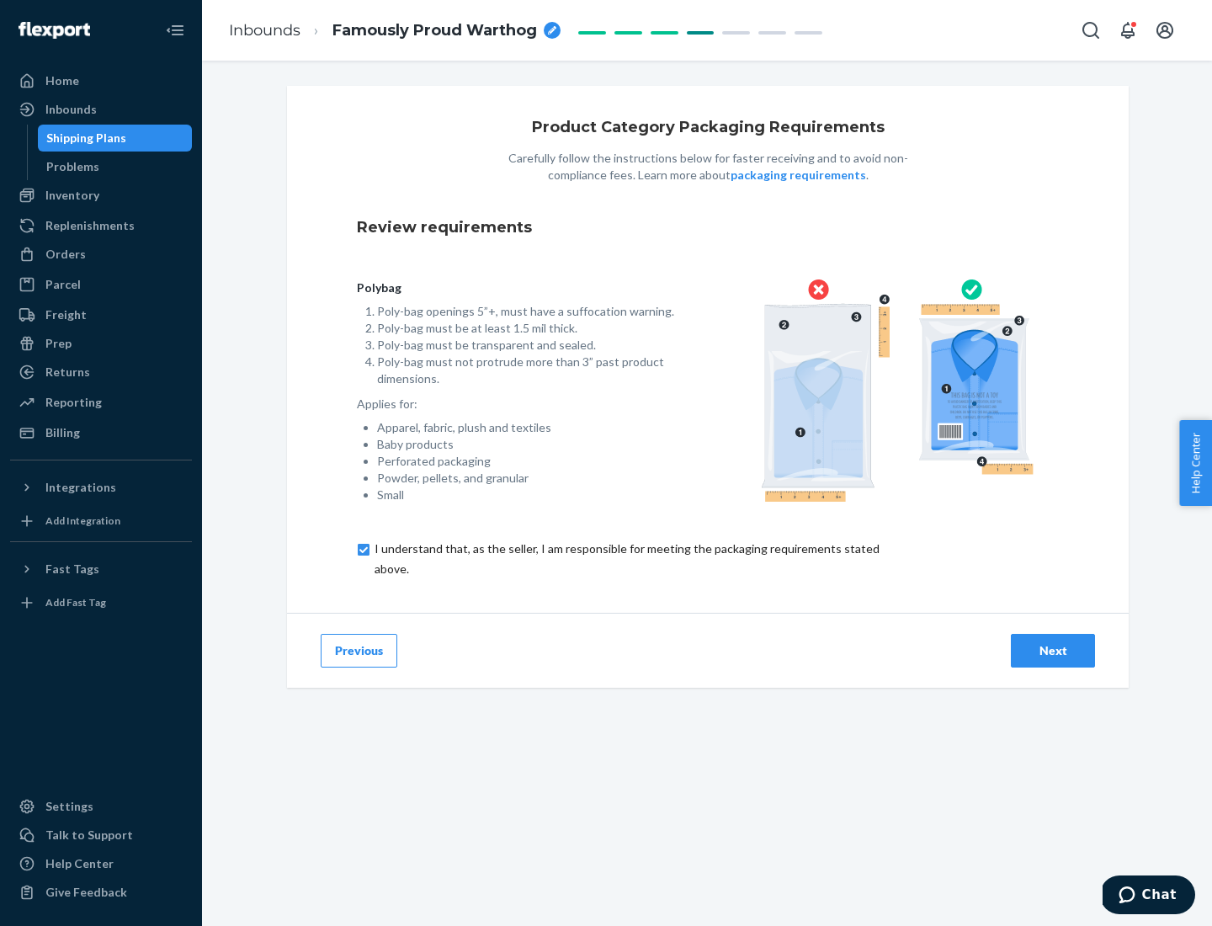
click at [1053, 650] on div "Next" at bounding box center [1053, 650] width 56 height 17
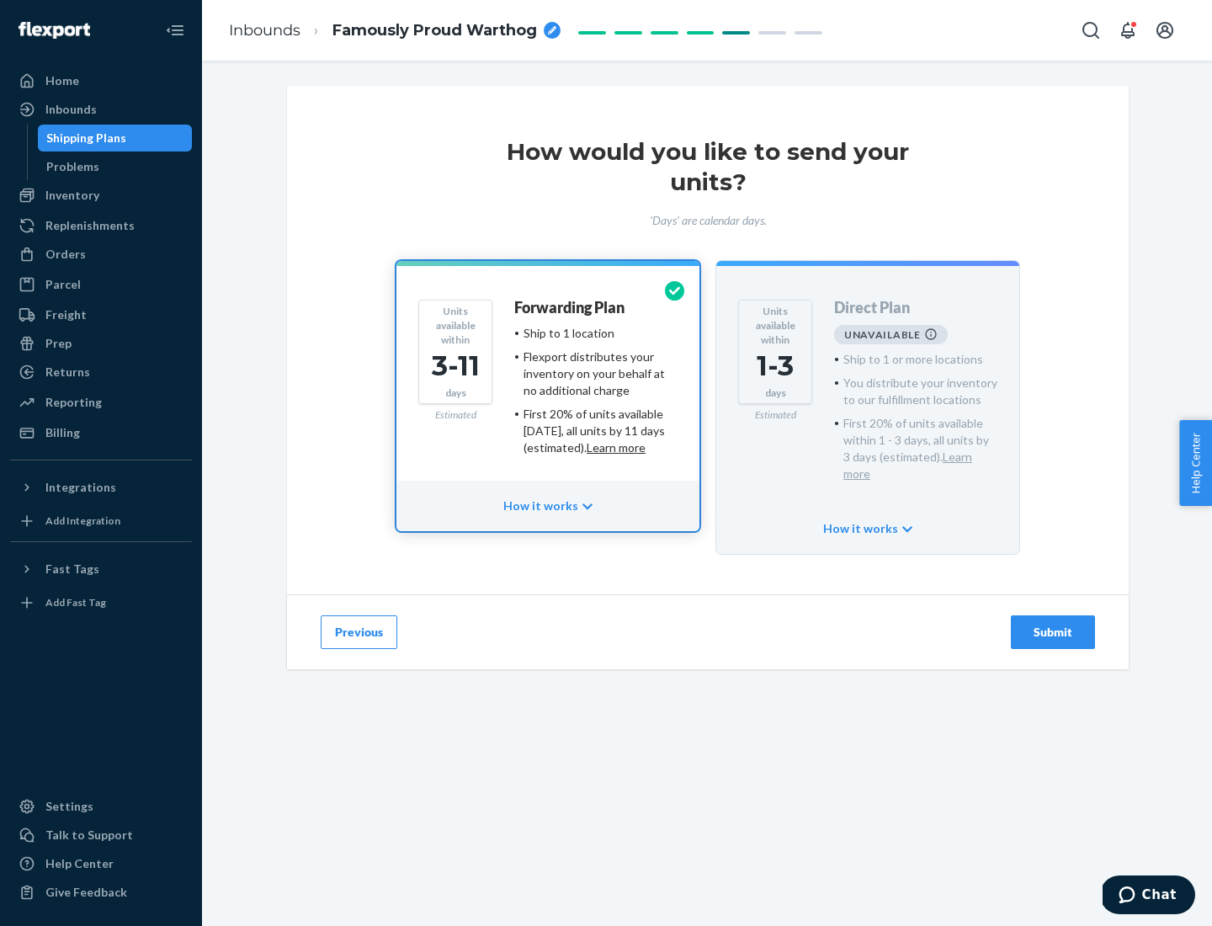
click at [571, 307] on h4 "Forwarding Plan" at bounding box center [569, 308] width 110 height 17
click at [1053, 624] on div "Submit" at bounding box center [1053, 632] width 56 height 17
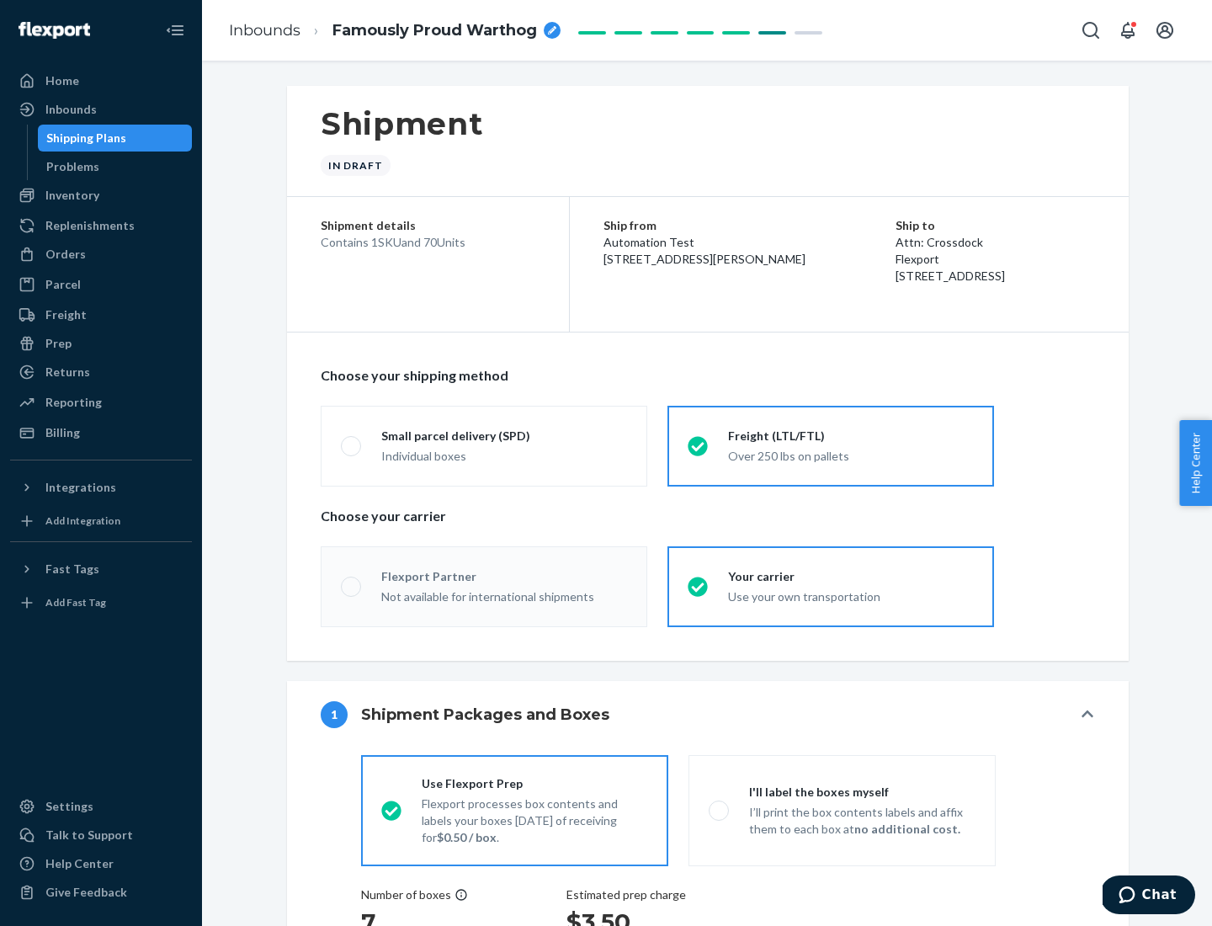
radio input "true"
radio input "false"
radio input "true"
radio input "false"
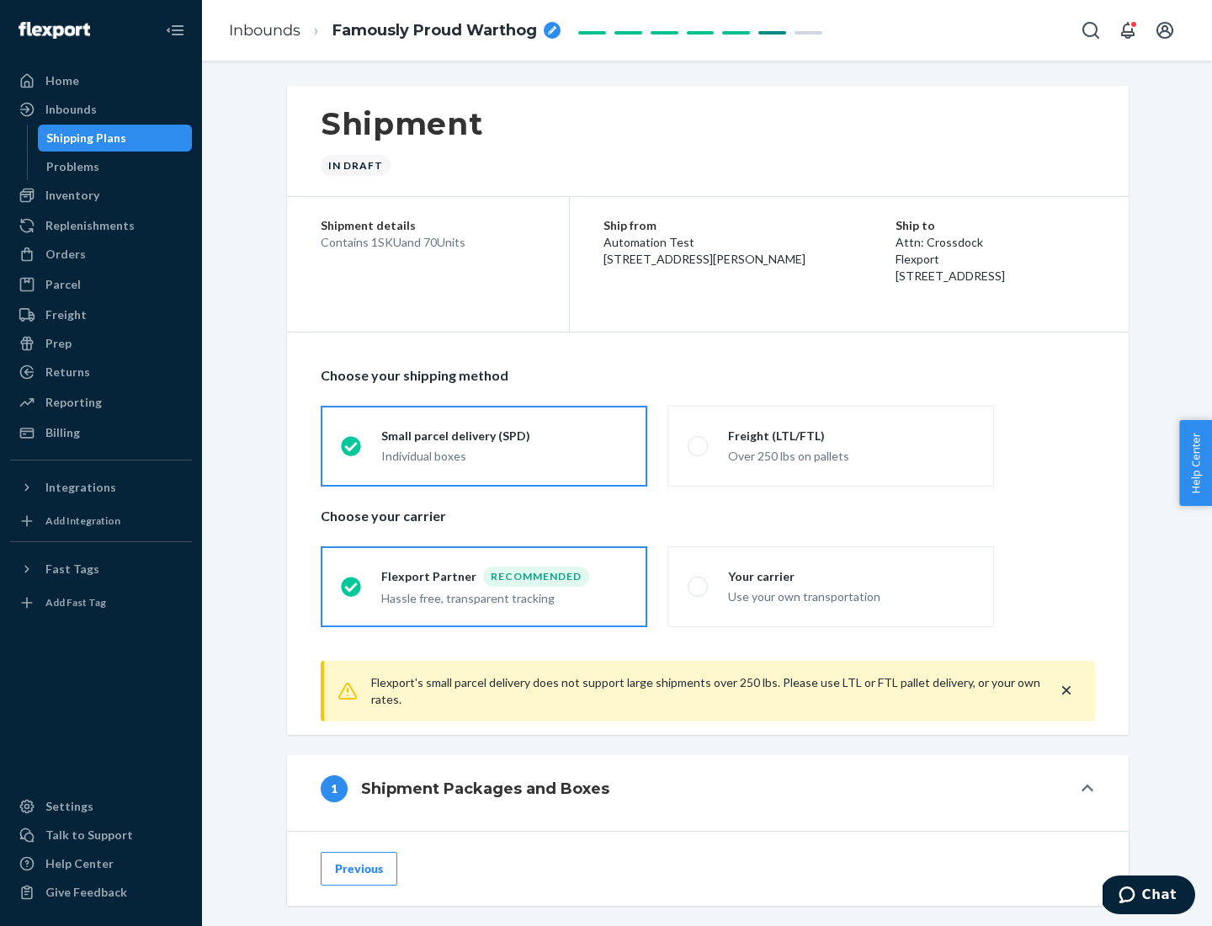
click at [831, 445] on div "Over 250 lbs on pallets" at bounding box center [851, 454] width 246 height 20
click at [699, 445] on input "Freight (LTL/FTL) Over 250 lbs on pallets" at bounding box center [693, 445] width 11 height 11
radio input "true"
radio input "false"
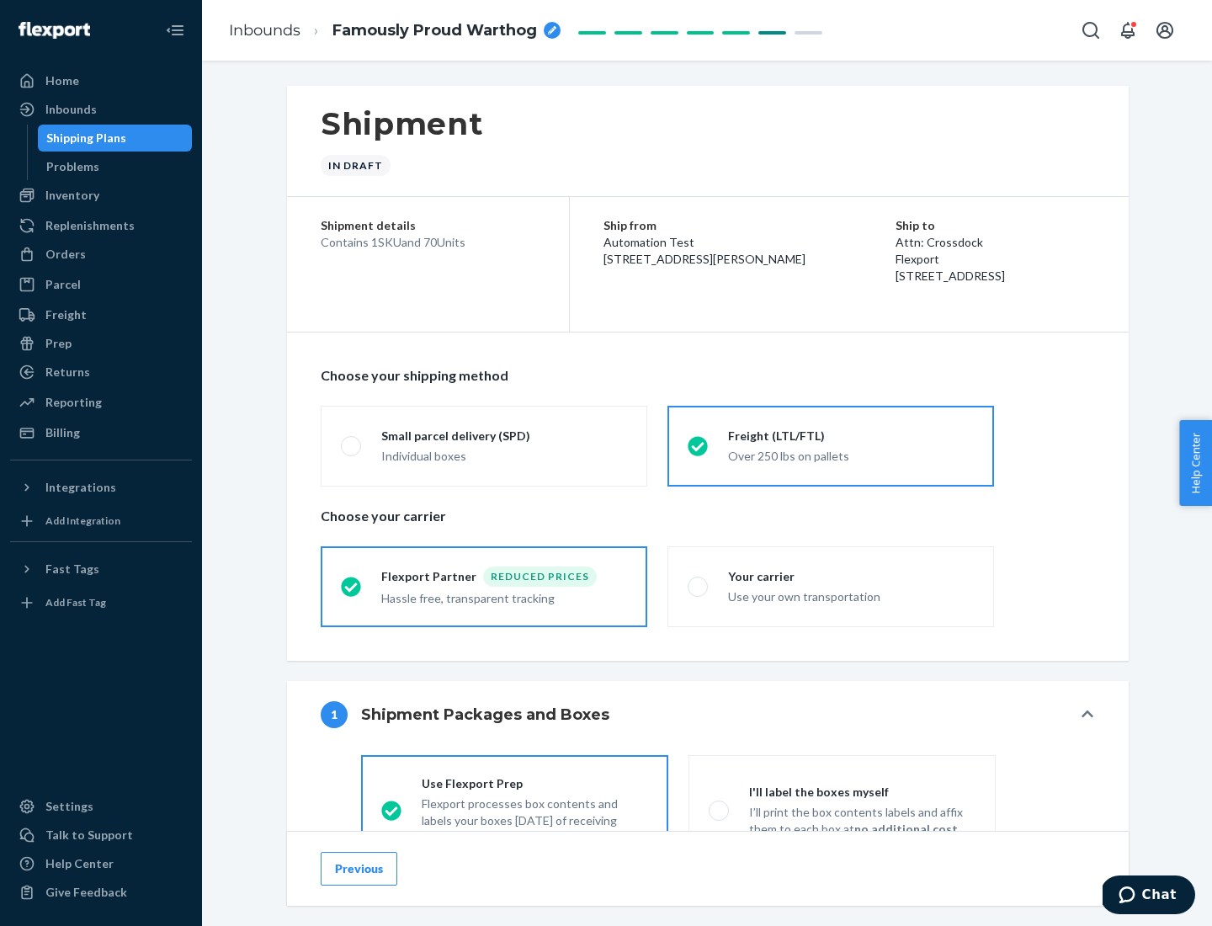
scroll to position [93, 0]
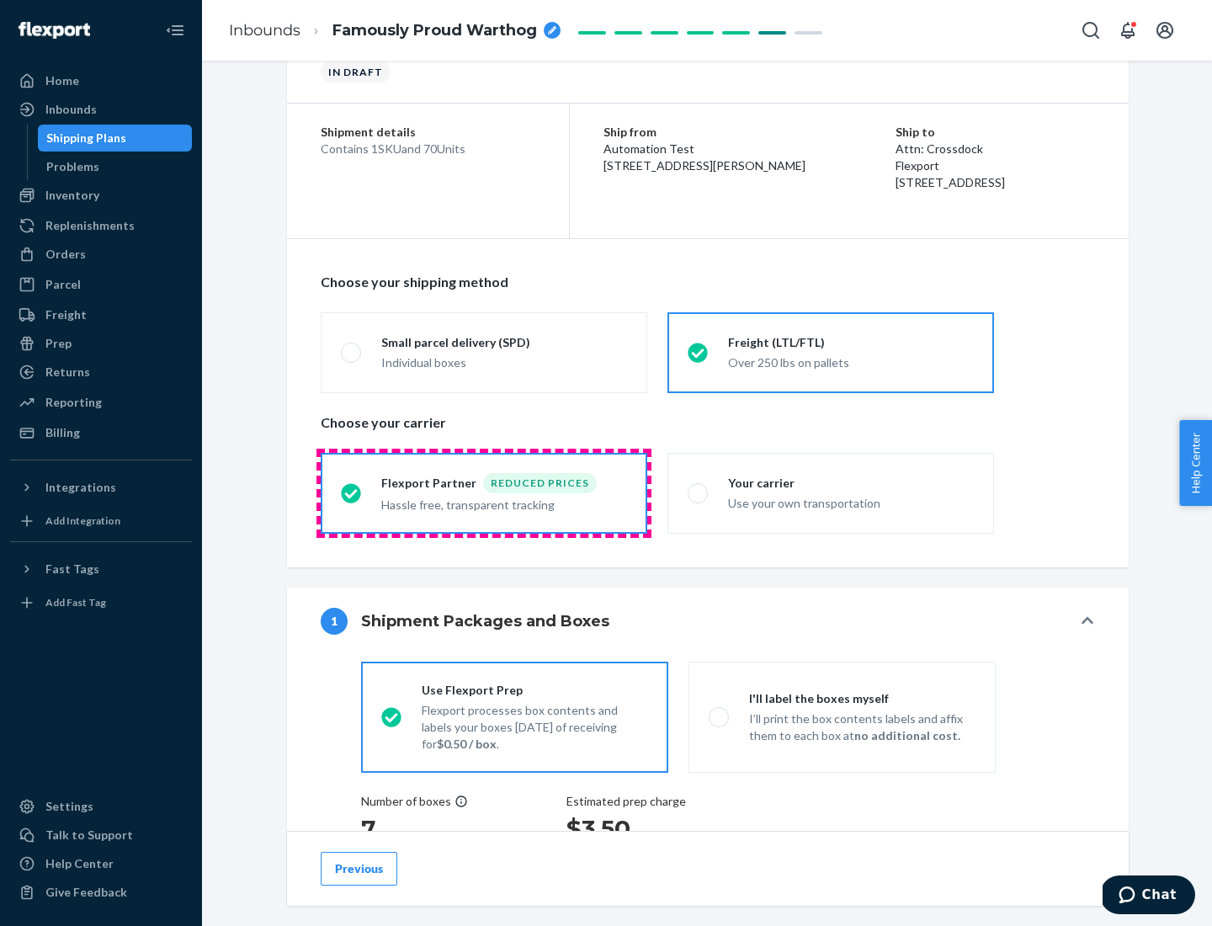
click at [484, 493] on div "Hassle free, transparent tracking" at bounding box center [504, 503] width 246 height 20
click at [352, 492] on input "Flexport Partner Reduced prices Hassle free, transparent tracking" at bounding box center [346, 492] width 11 height 11
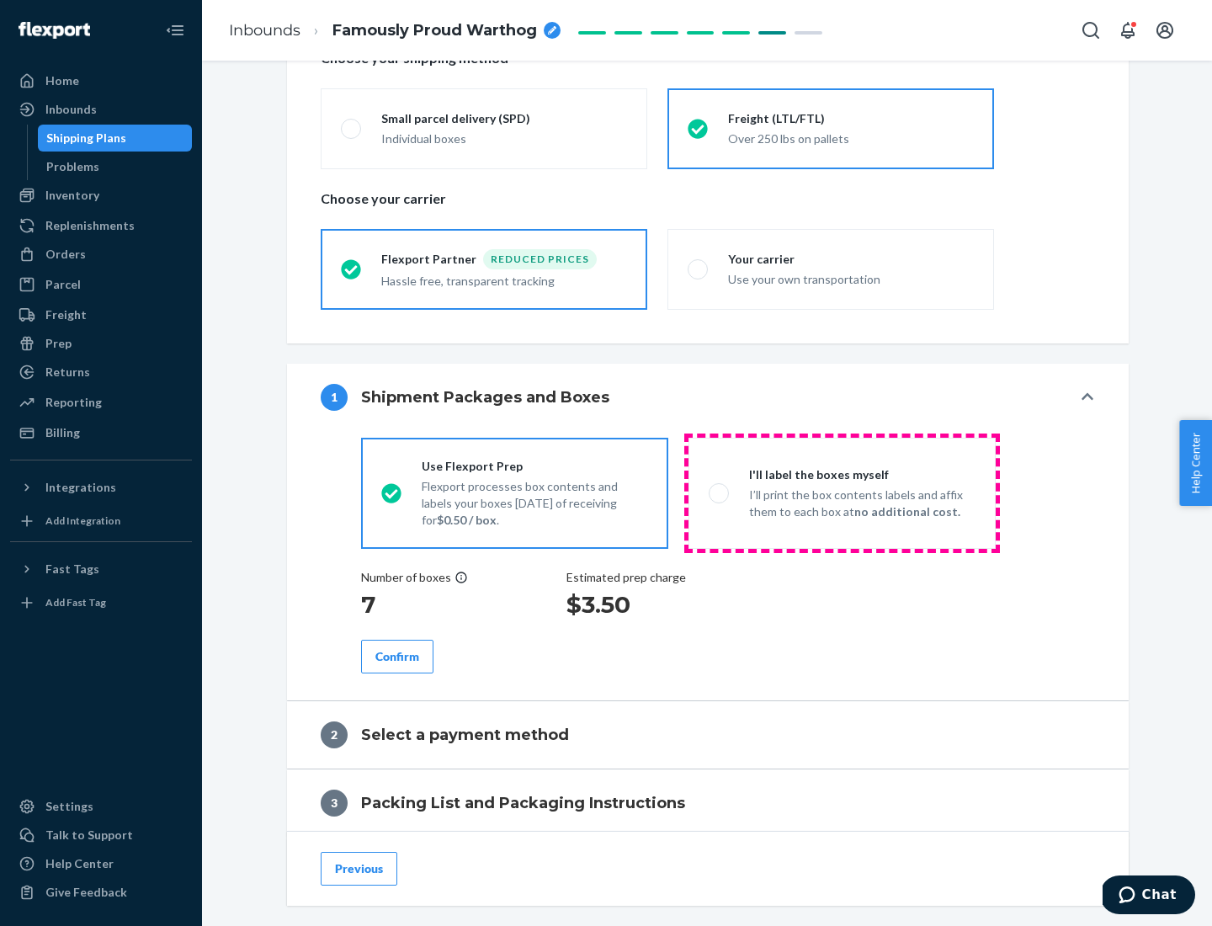
click at [842, 492] on p "I’ll print the box contents labels and affix them to each box at no additional …" at bounding box center [862, 503] width 226 height 34
click at [720, 492] on input "I'll label the boxes myself I’ll print the box contents labels and affix them t…" at bounding box center [714, 492] width 11 height 11
radio input "true"
radio input "false"
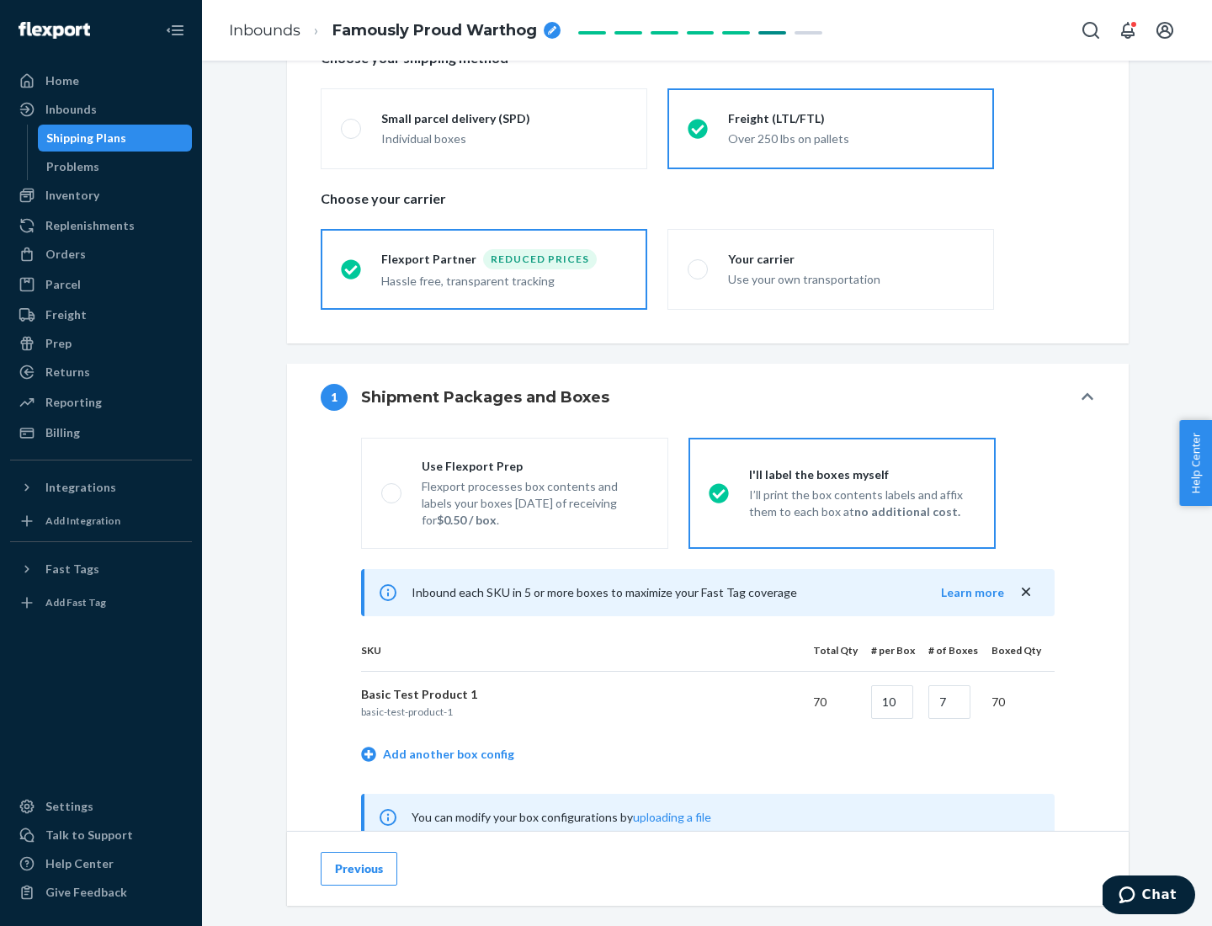
scroll to position [526, 0]
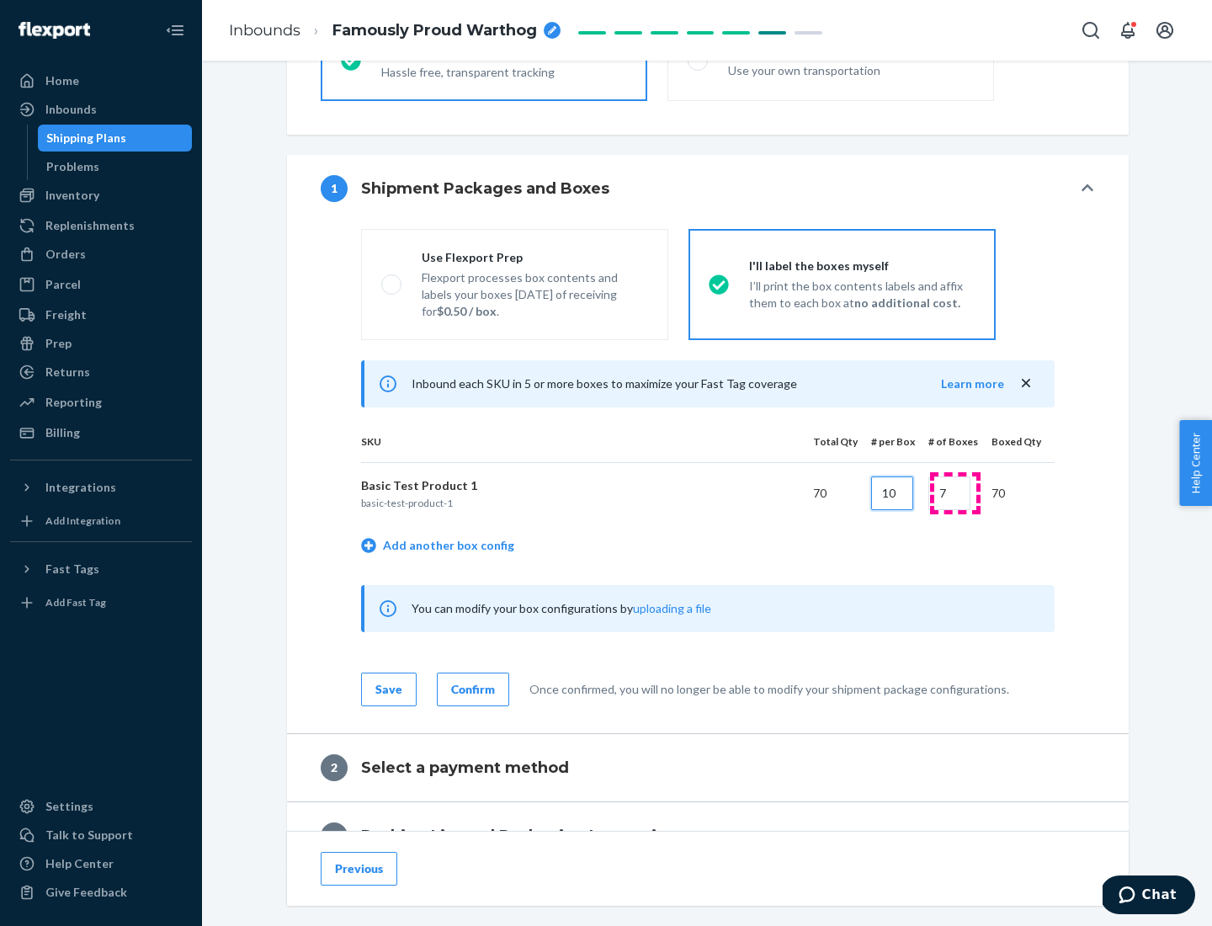
type input "10"
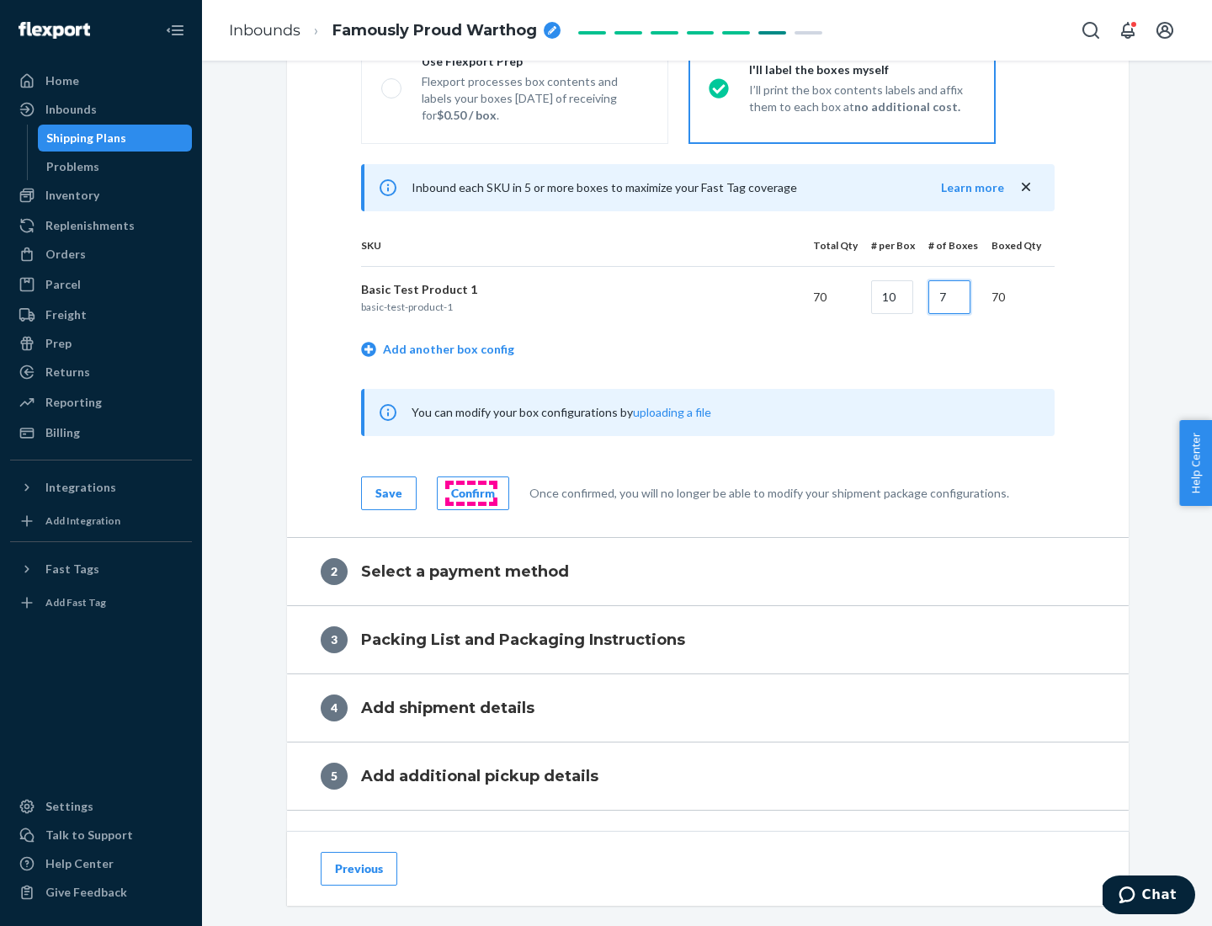
type input "7"
click at [470, 492] on div "Confirm" at bounding box center [473, 493] width 44 height 17
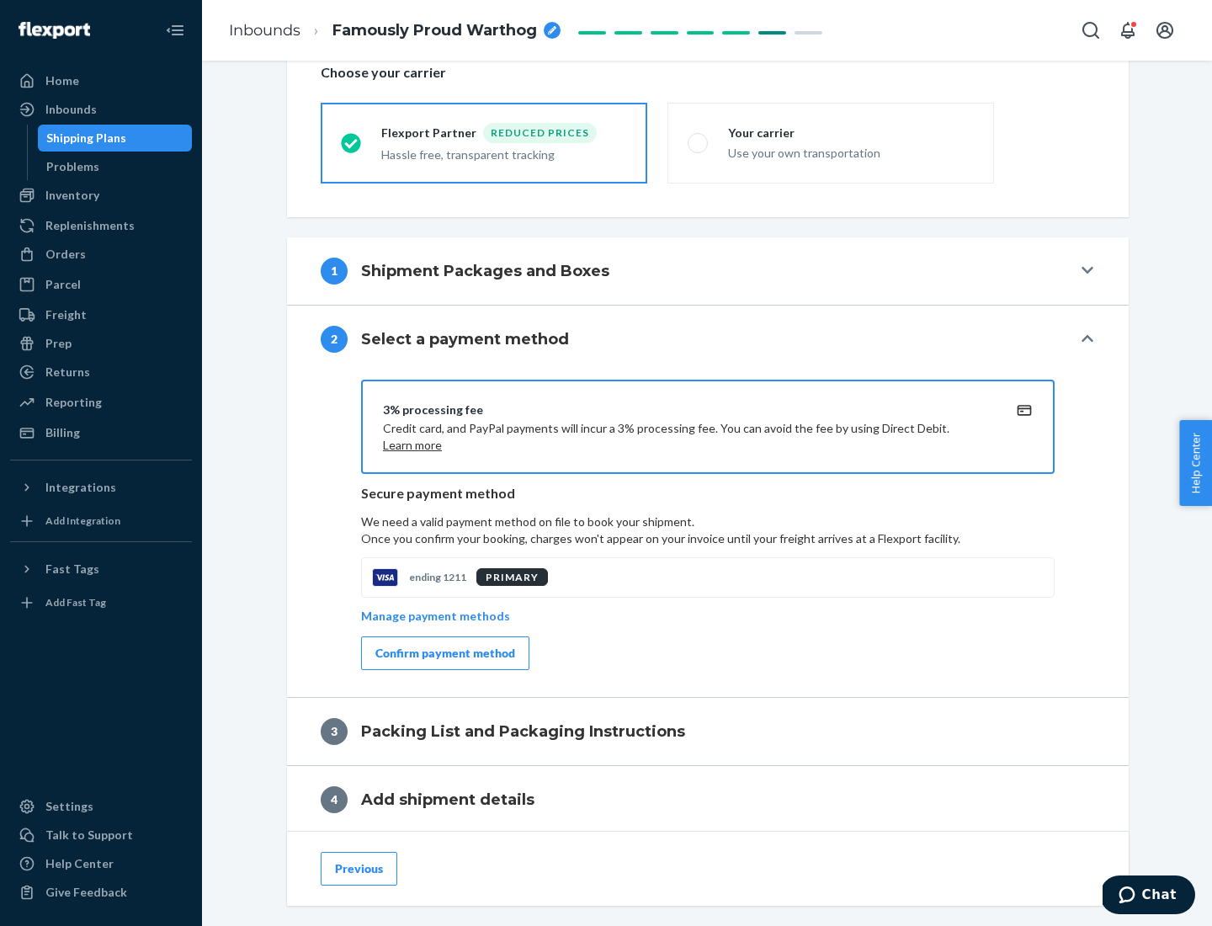
scroll to position [603, 0]
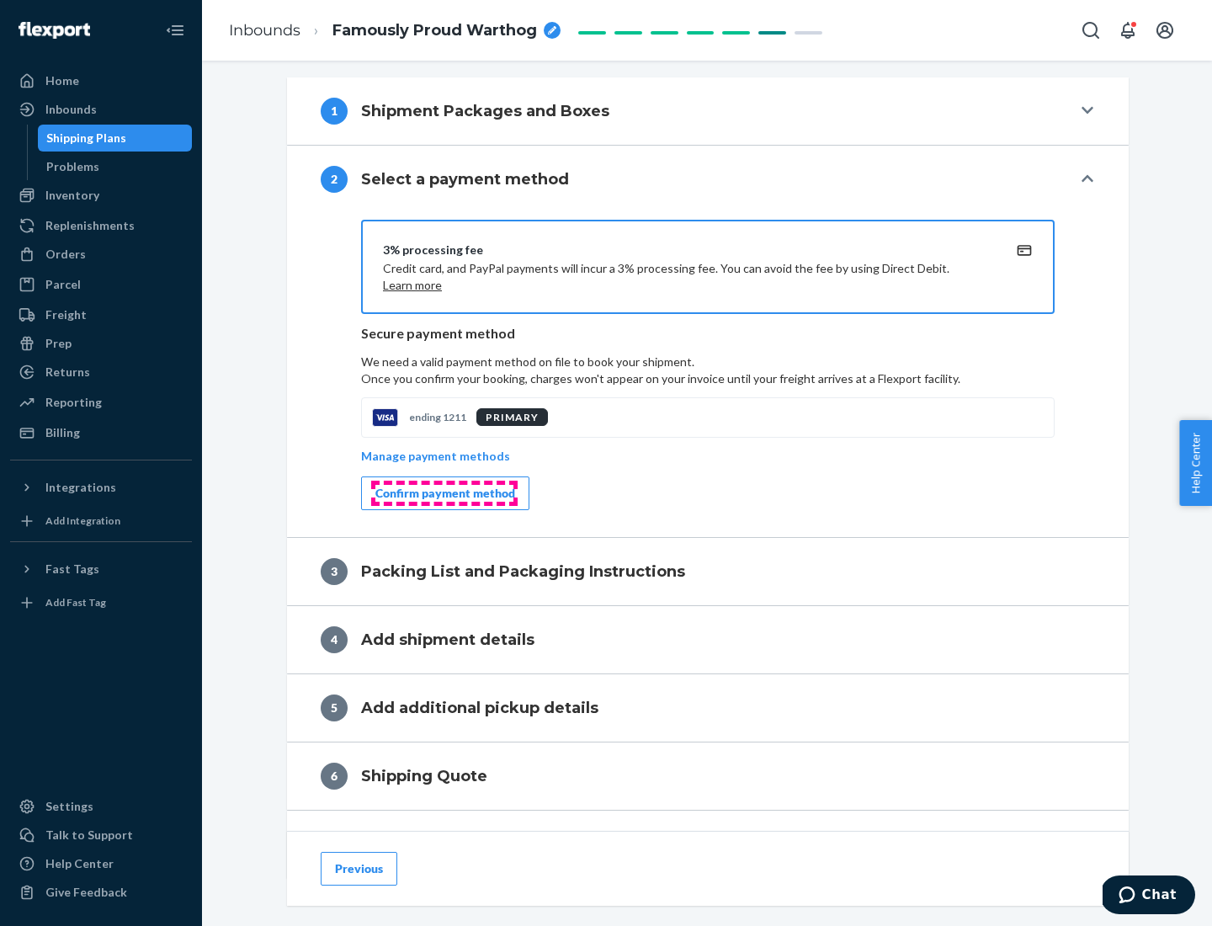
click at [444, 493] on div "Confirm payment method" at bounding box center [445, 493] width 140 height 17
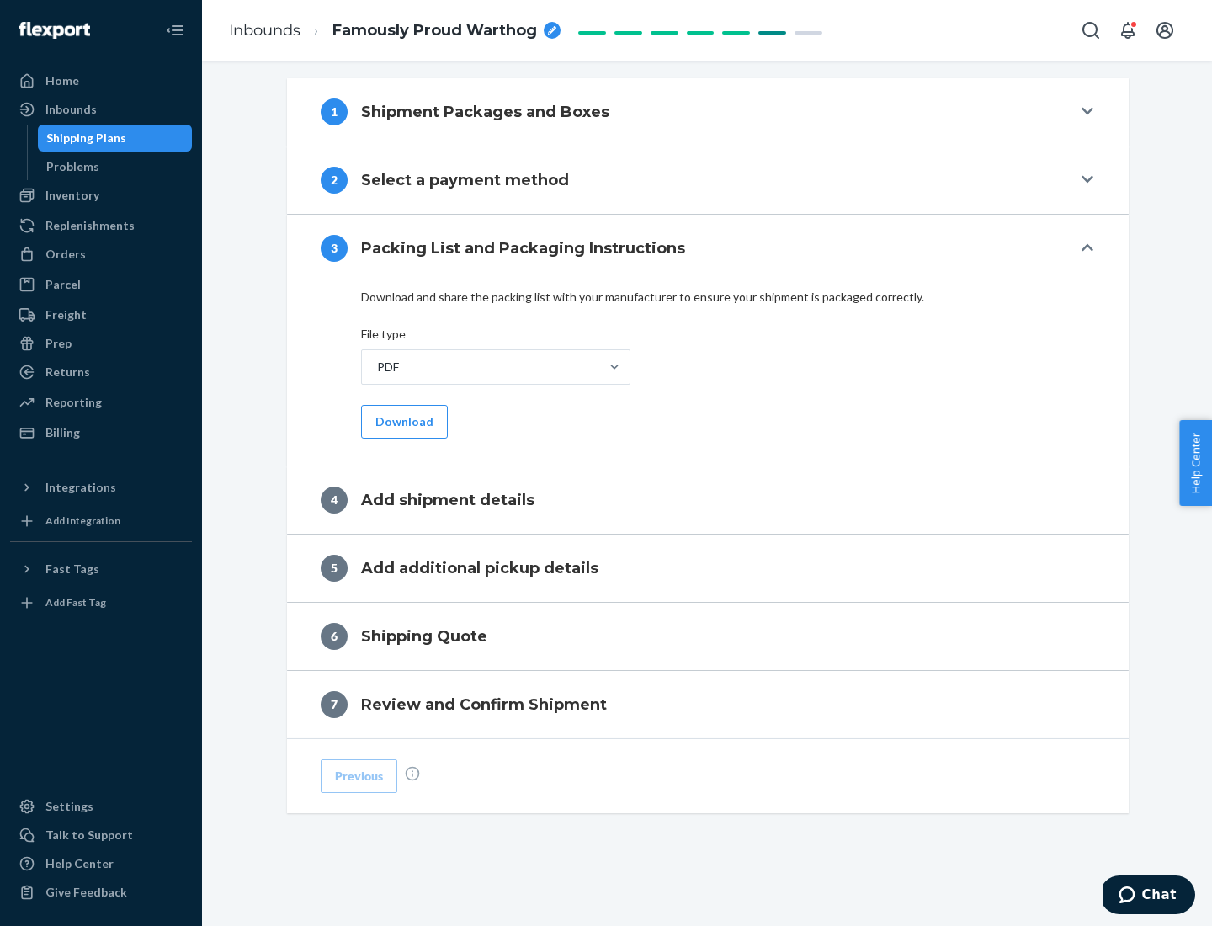
scroll to position [531, 0]
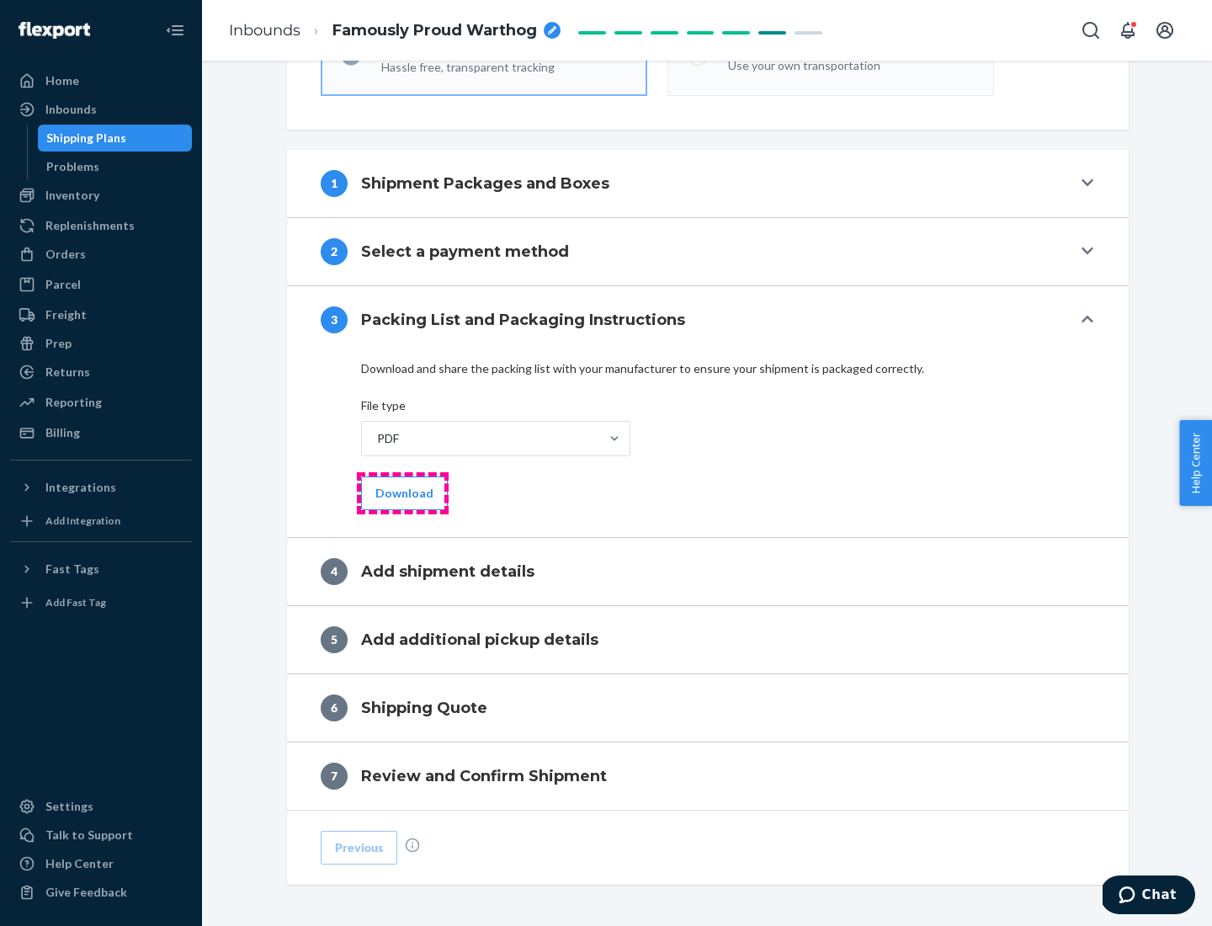
click at [402, 492] on button "Download" at bounding box center [404, 493] width 87 height 34
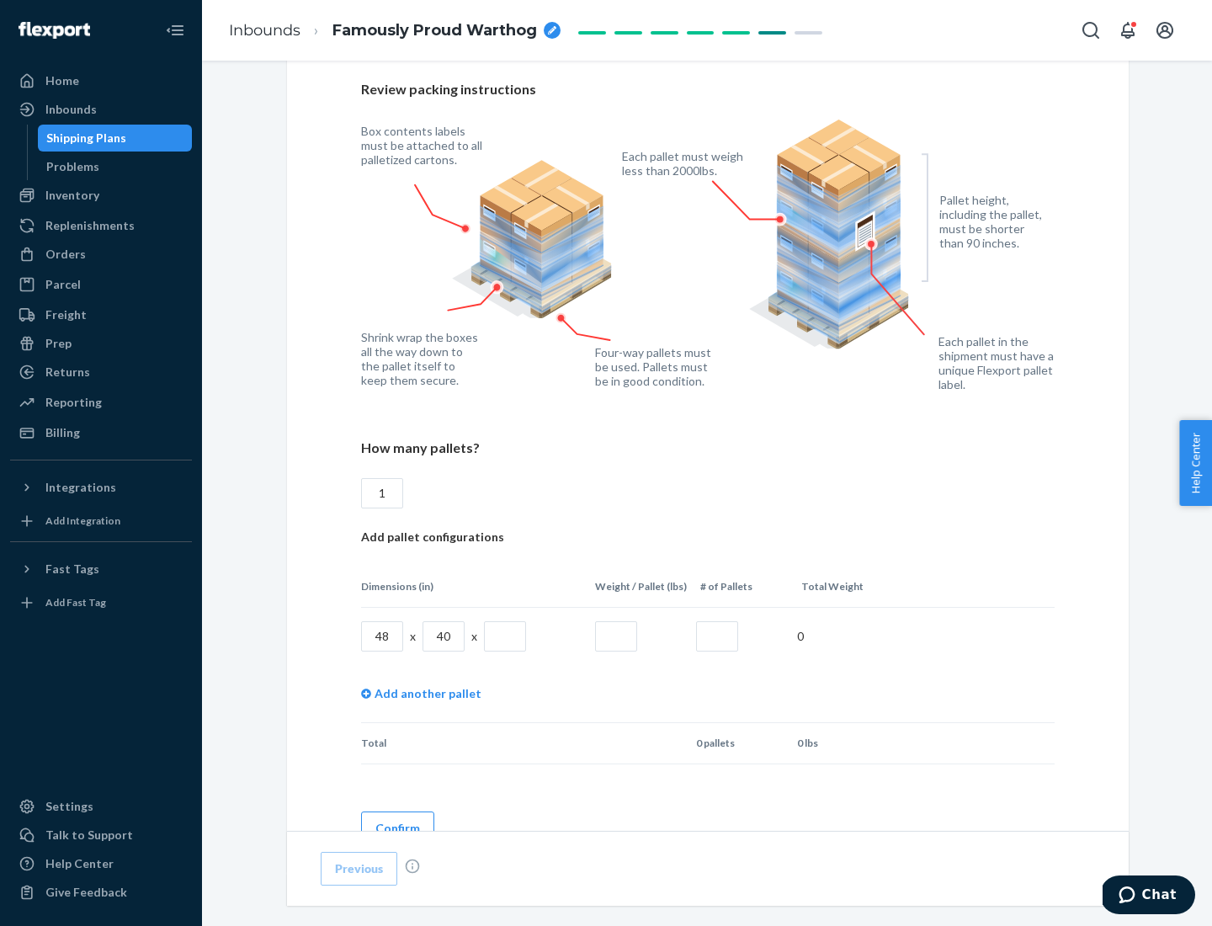
scroll to position [1155, 0]
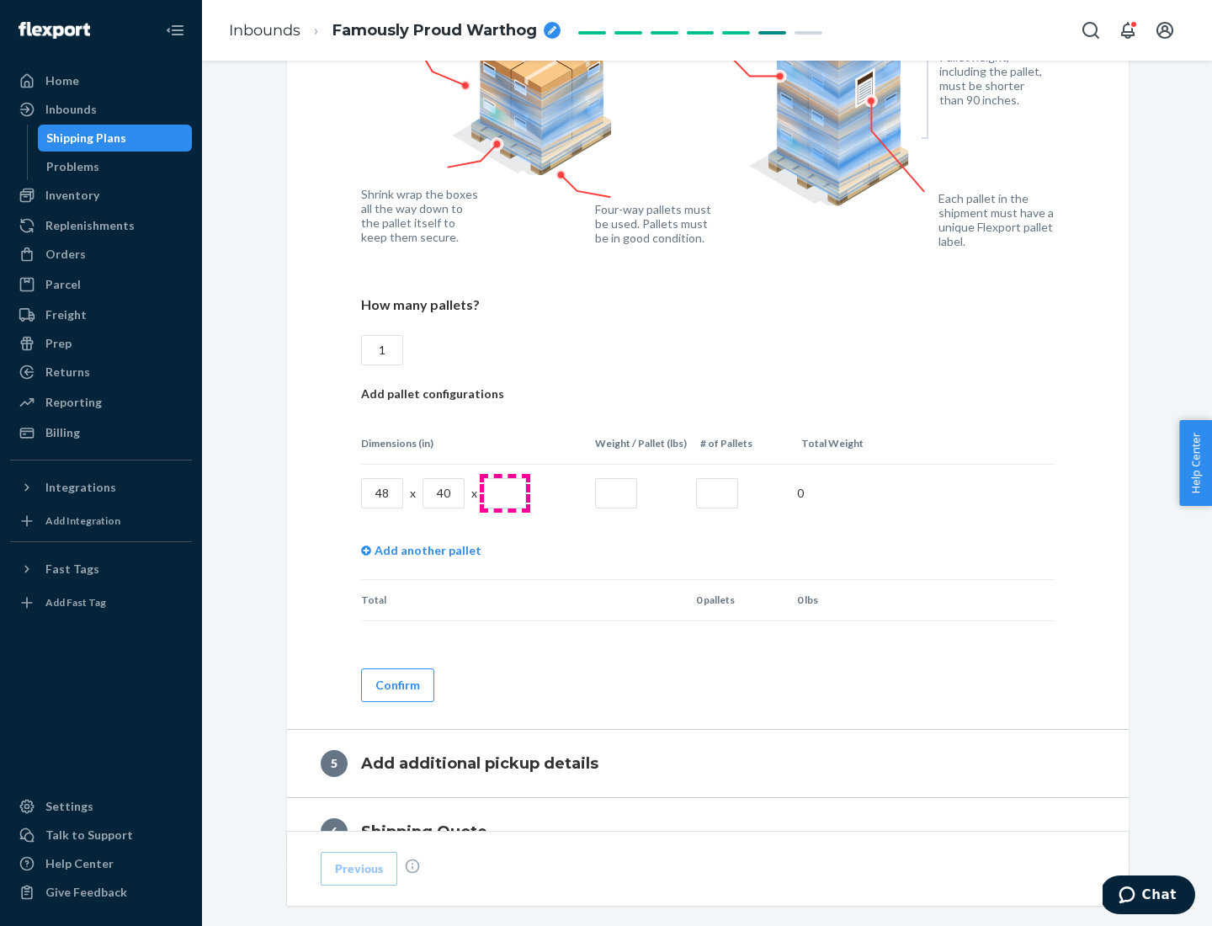
type input "1"
type input "40"
type input "200"
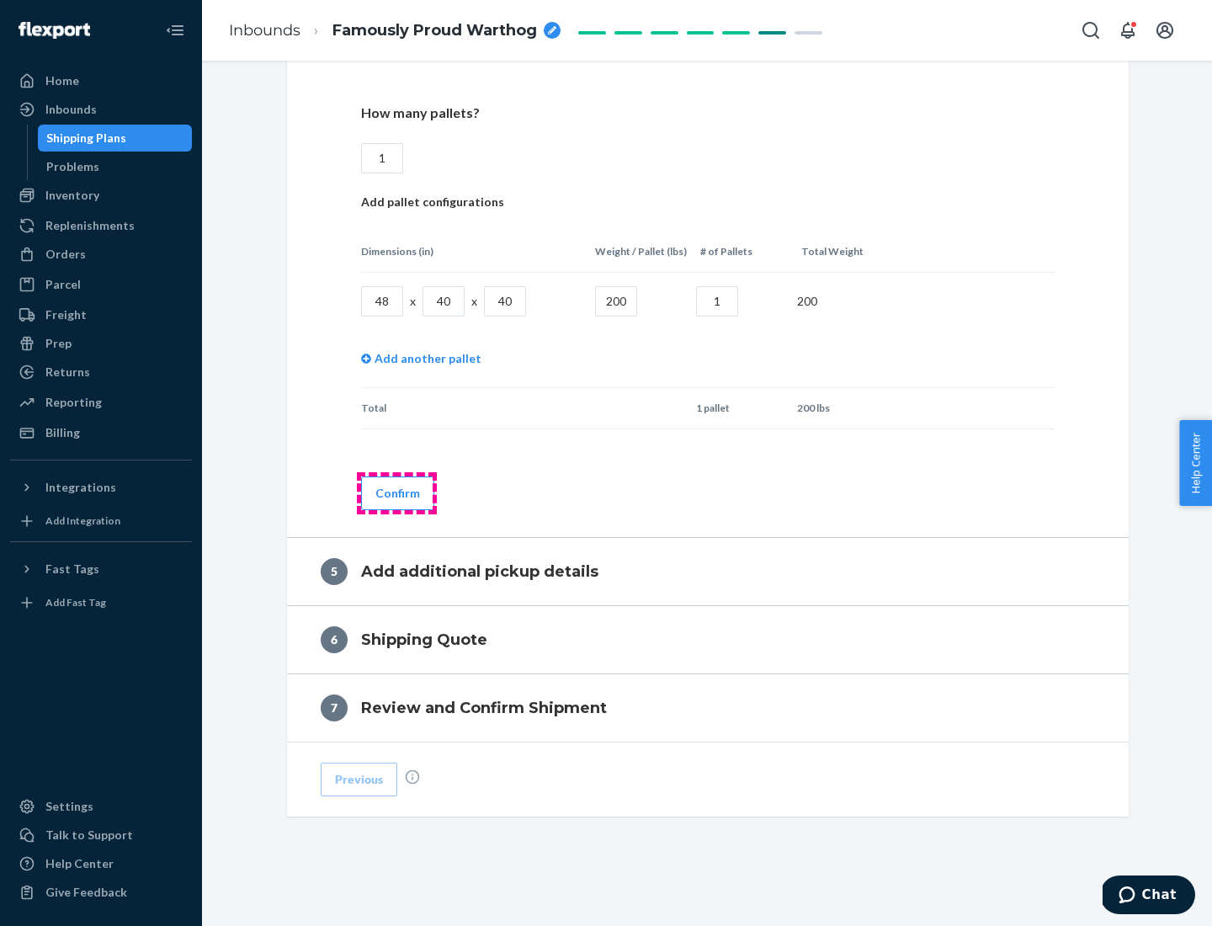
type input "1"
click at [396, 492] on button "Confirm" at bounding box center [397, 493] width 73 height 34
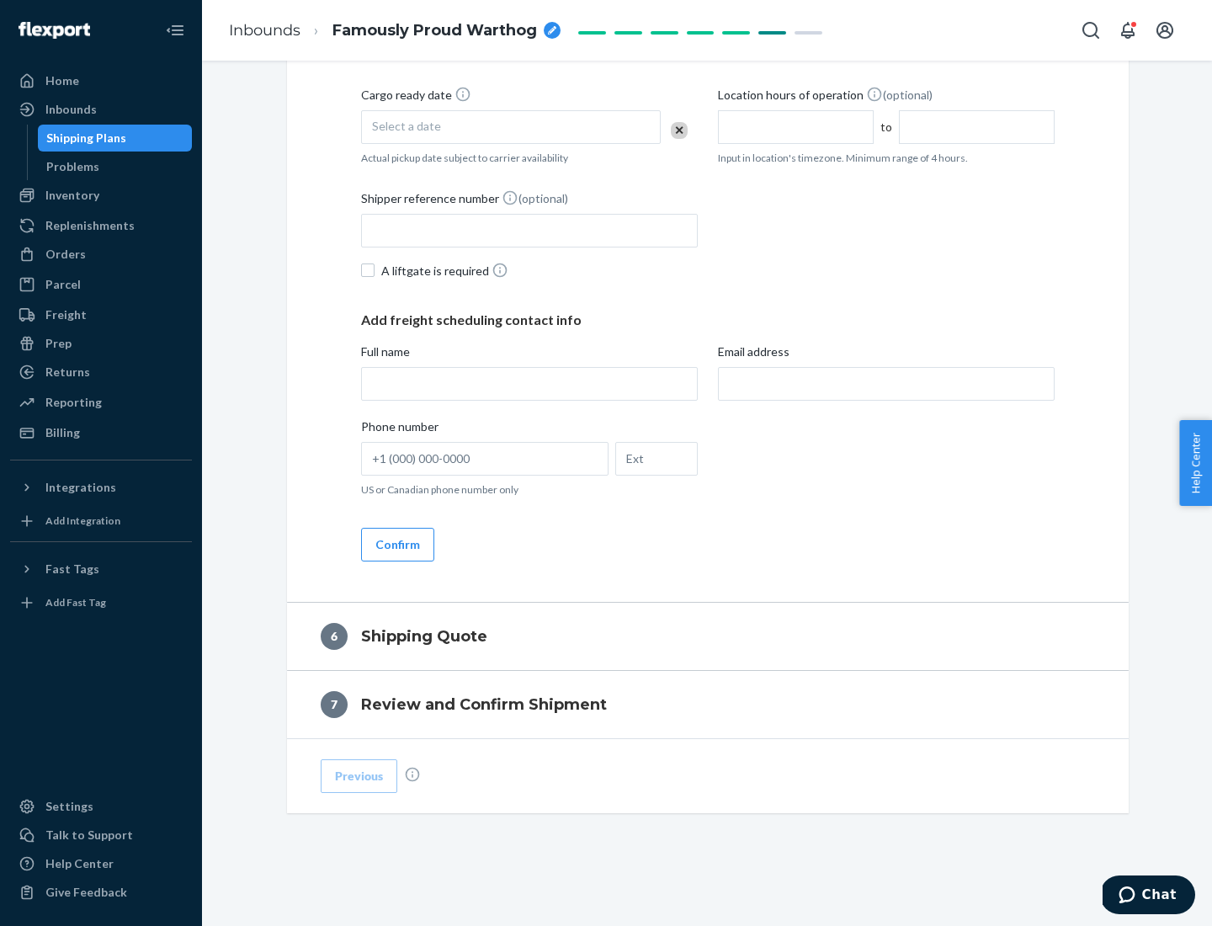
scroll to position [576, 0]
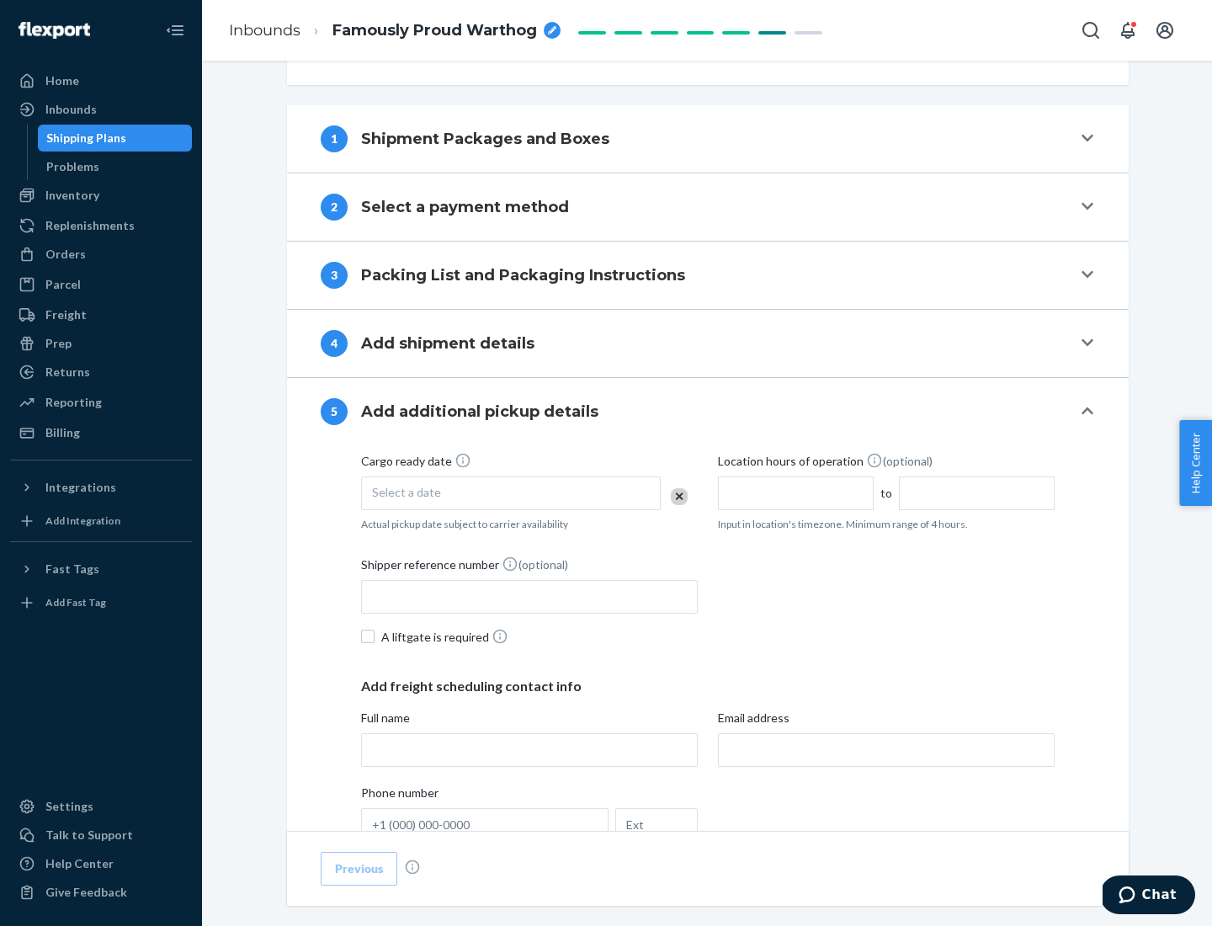
click at [511, 492] on div "Select a date" at bounding box center [511, 493] width 300 height 34
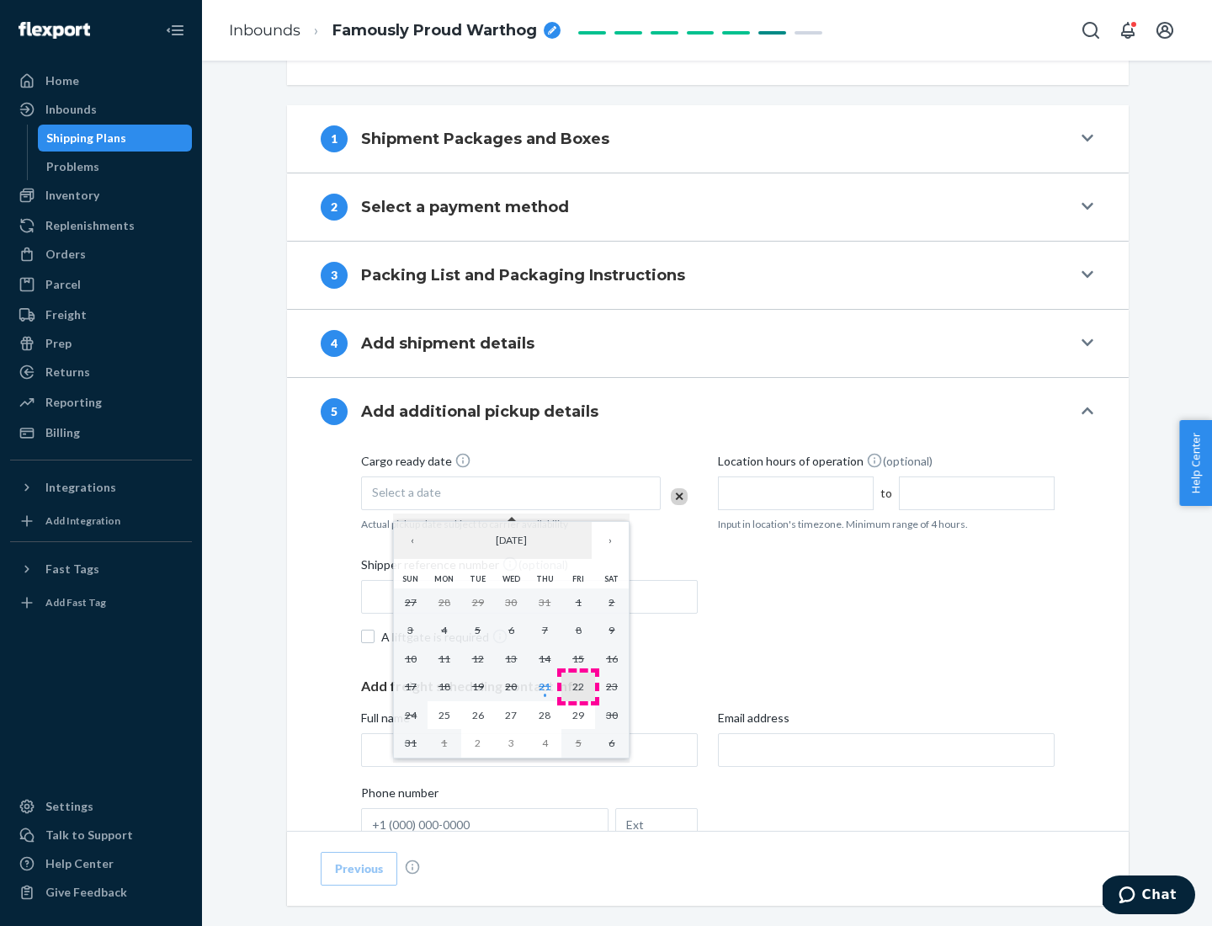
click at [578, 686] on abbr "22" at bounding box center [578, 686] width 12 height 13
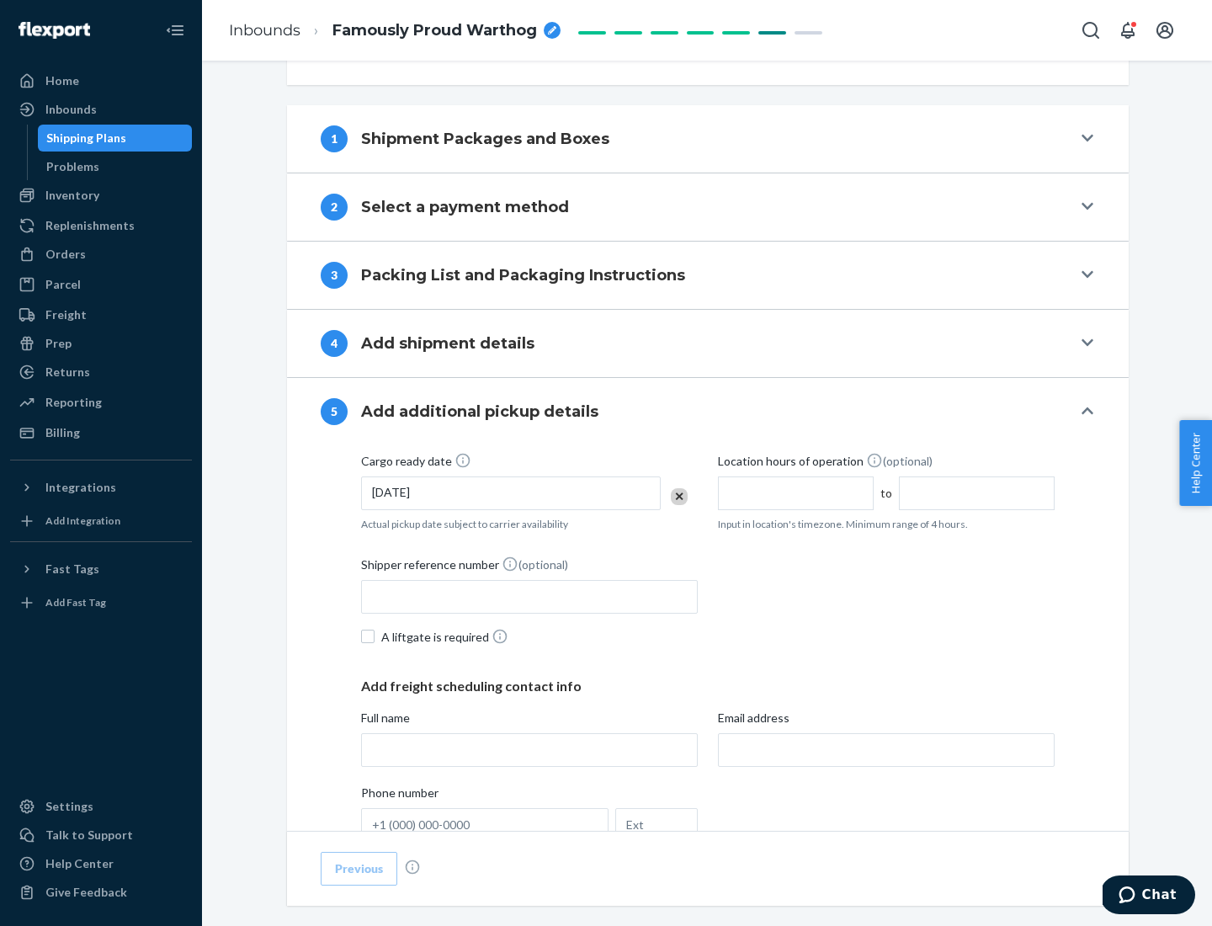
scroll to position [832, 0]
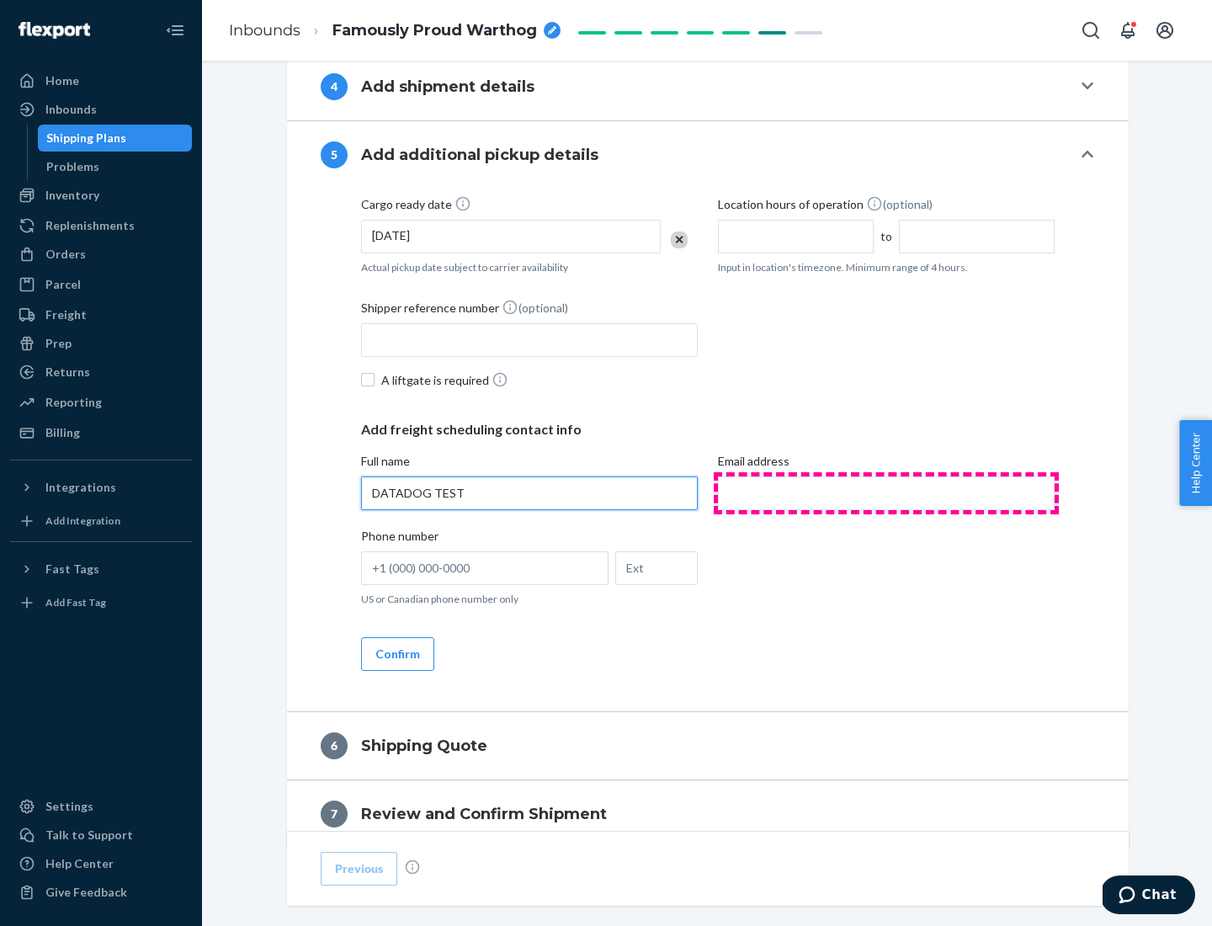
type input "DATADOG TEST"
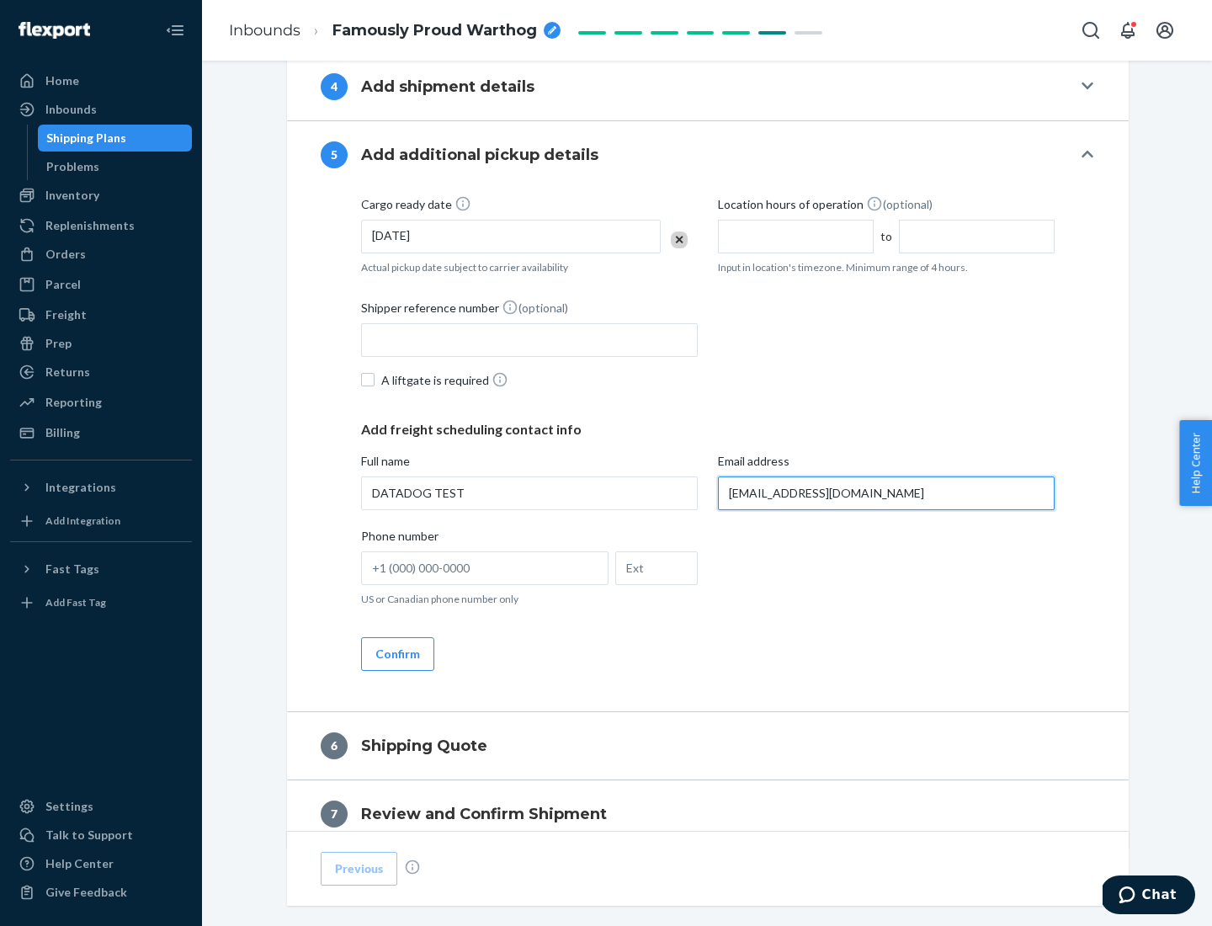
scroll to position [907, 0]
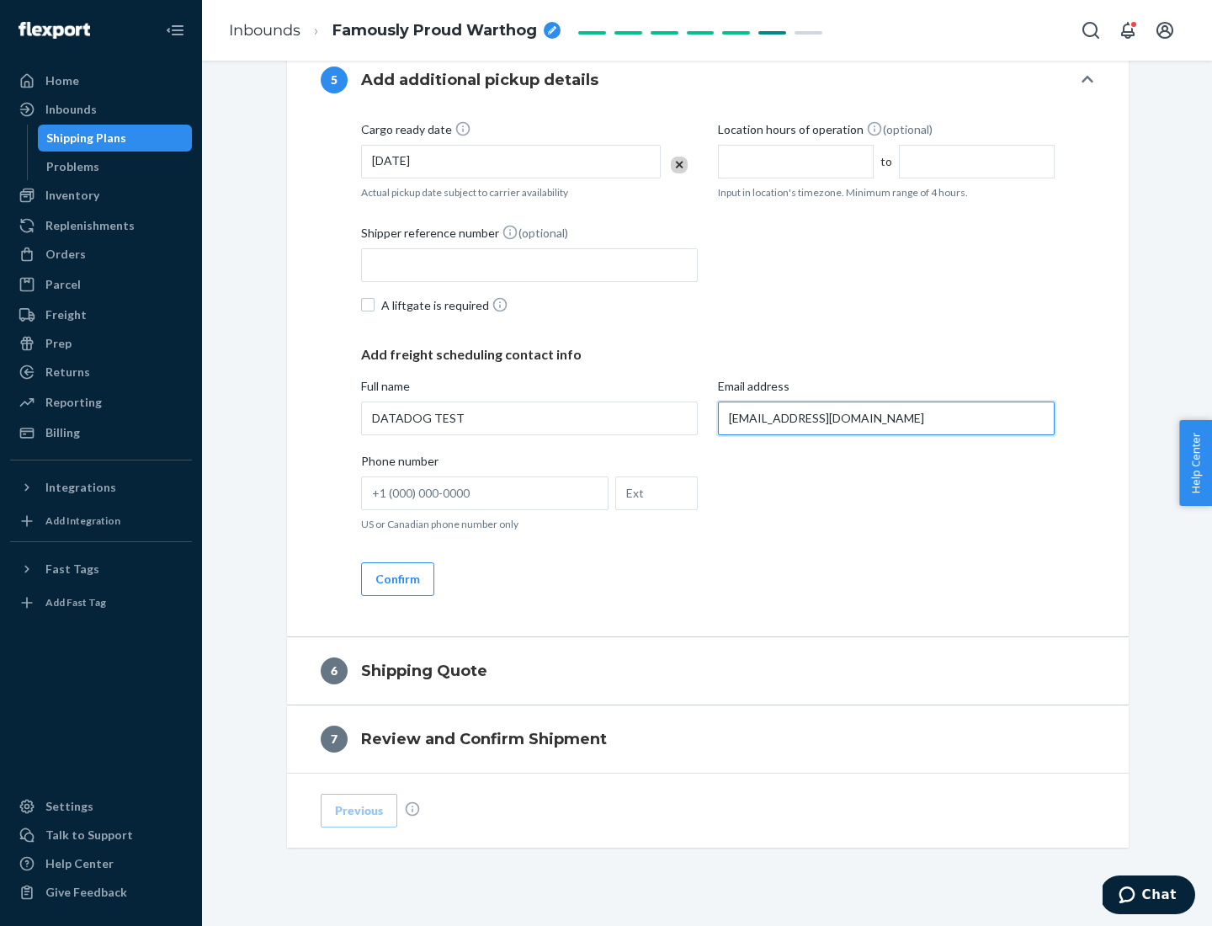
type input "[EMAIL_ADDRESS][DOMAIN_NAME]"
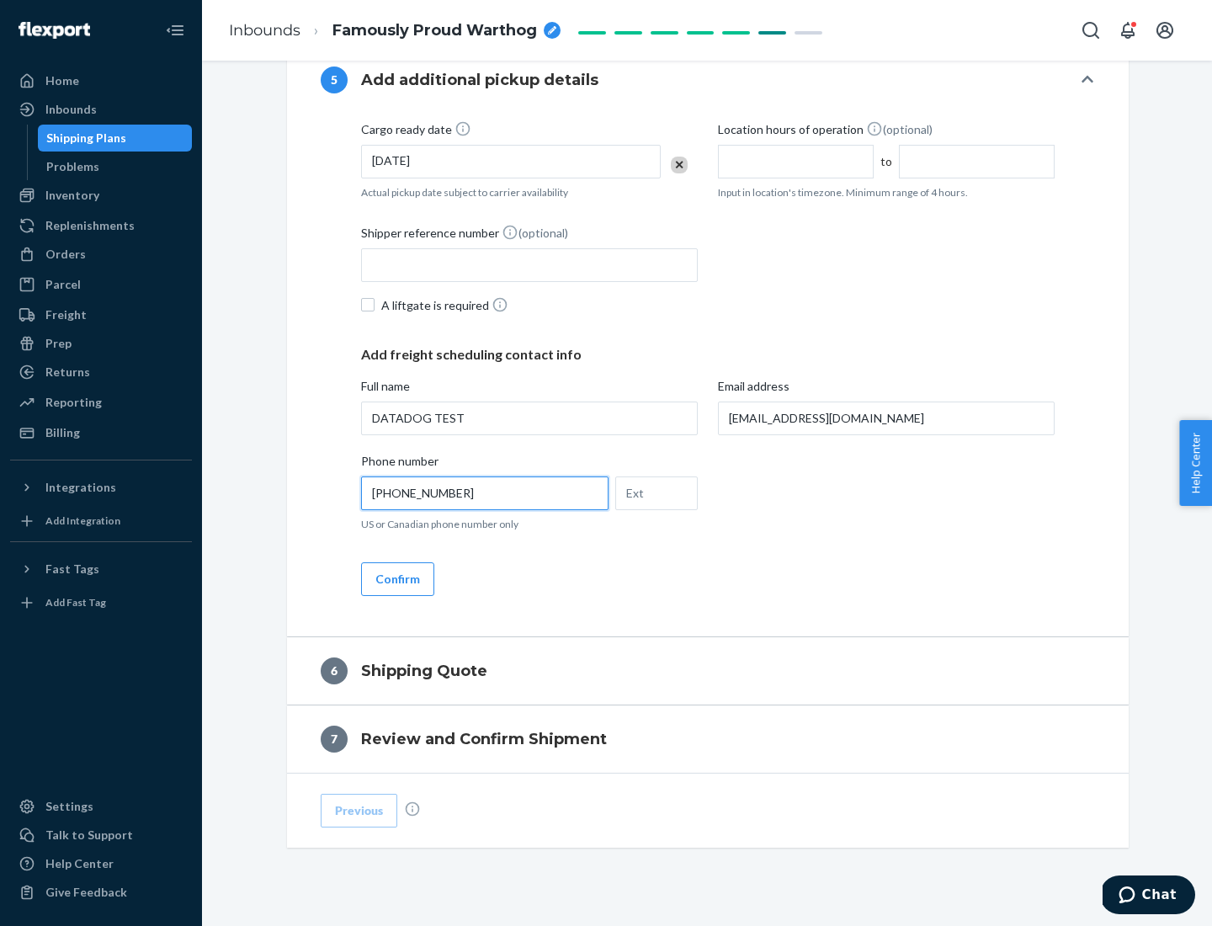
scroll to position [942, 0]
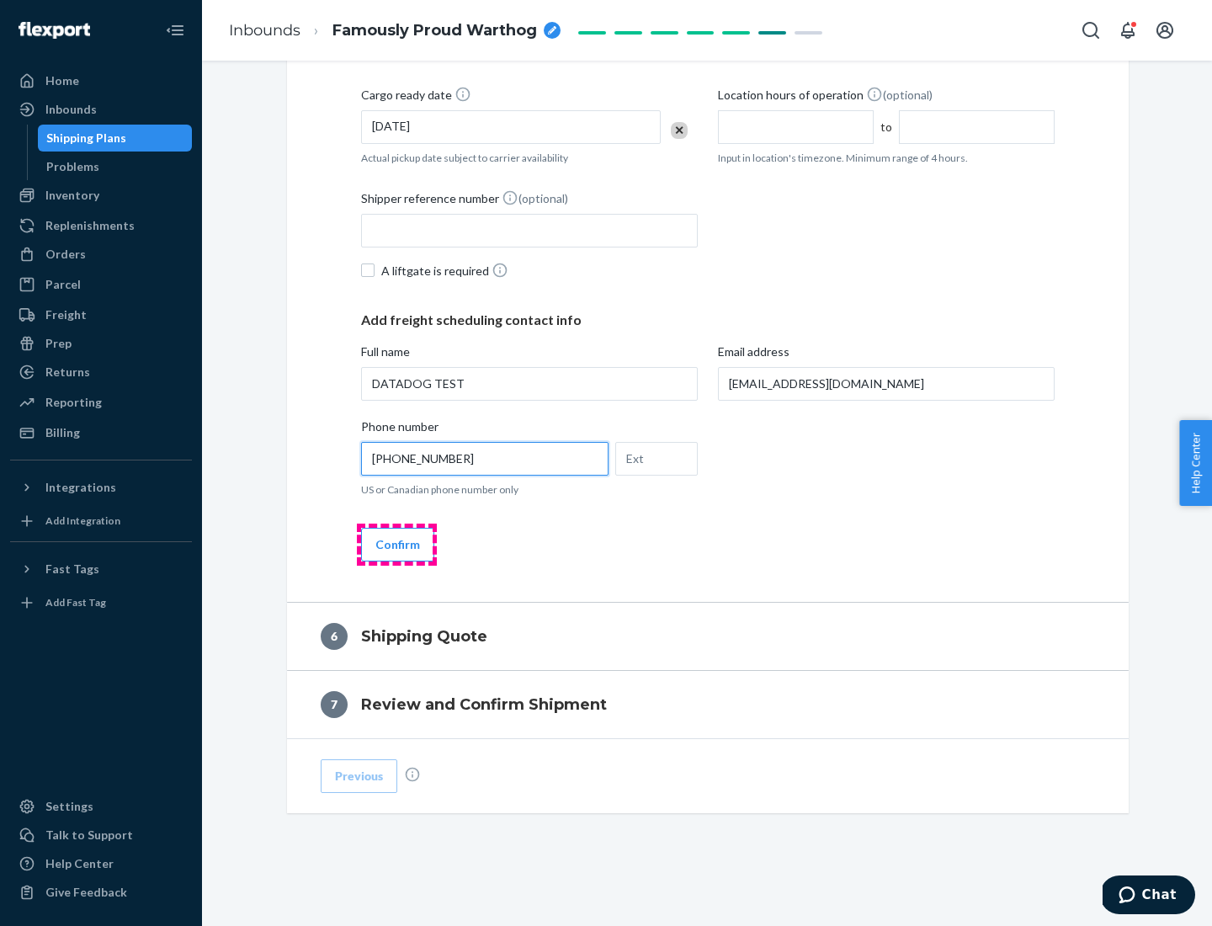
type input "[PHONE_NUMBER]"
click at [396, 544] on button "Confirm" at bounding box center [397, 545] width 73 height 34
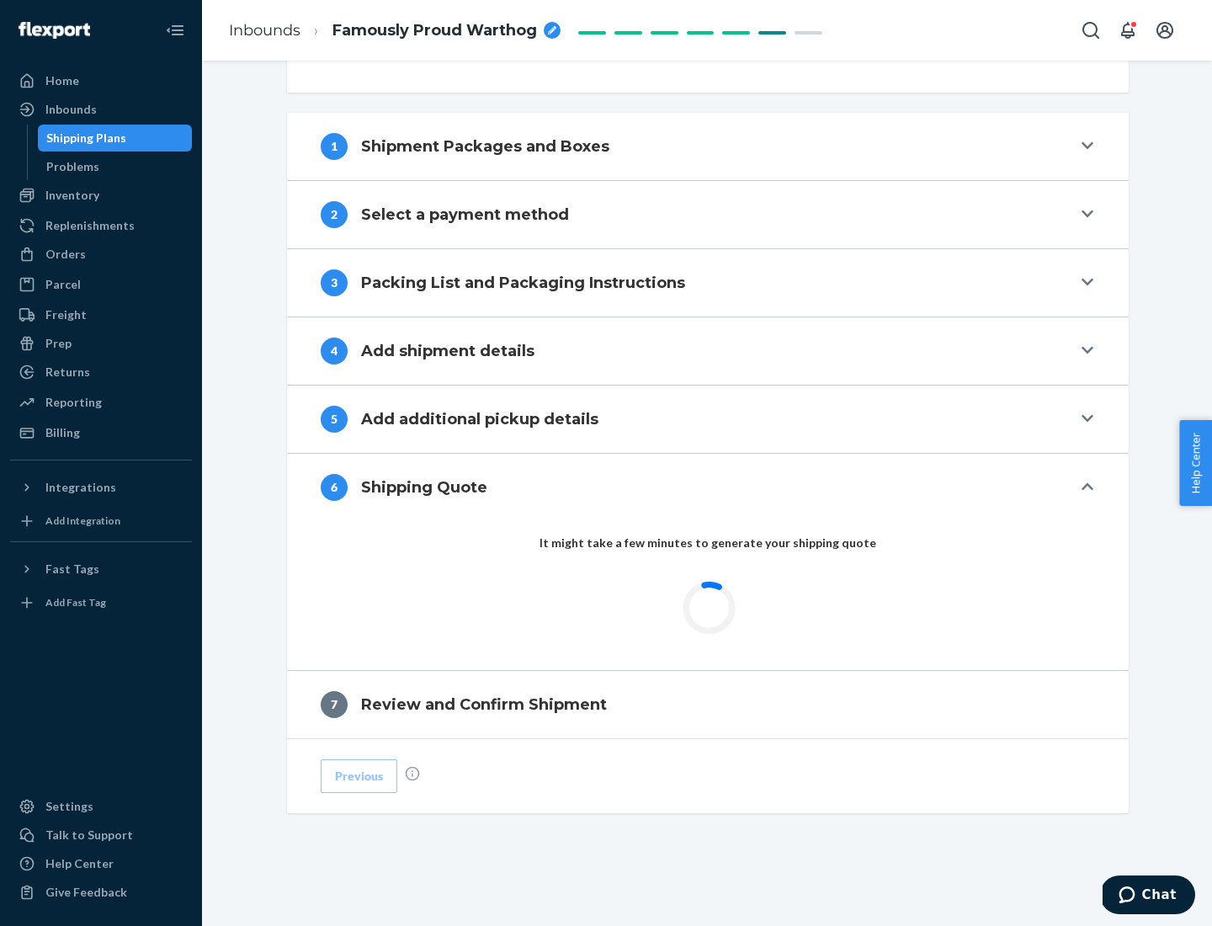
scroll to position [629, 0]
